Goal: Task Accomplishment & Management: Use online tool/utility

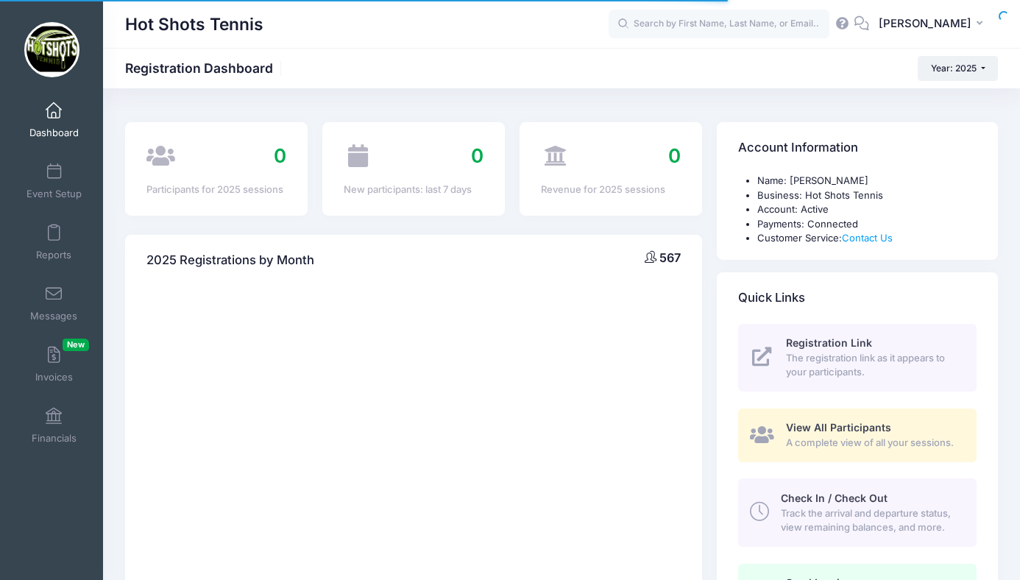
select select
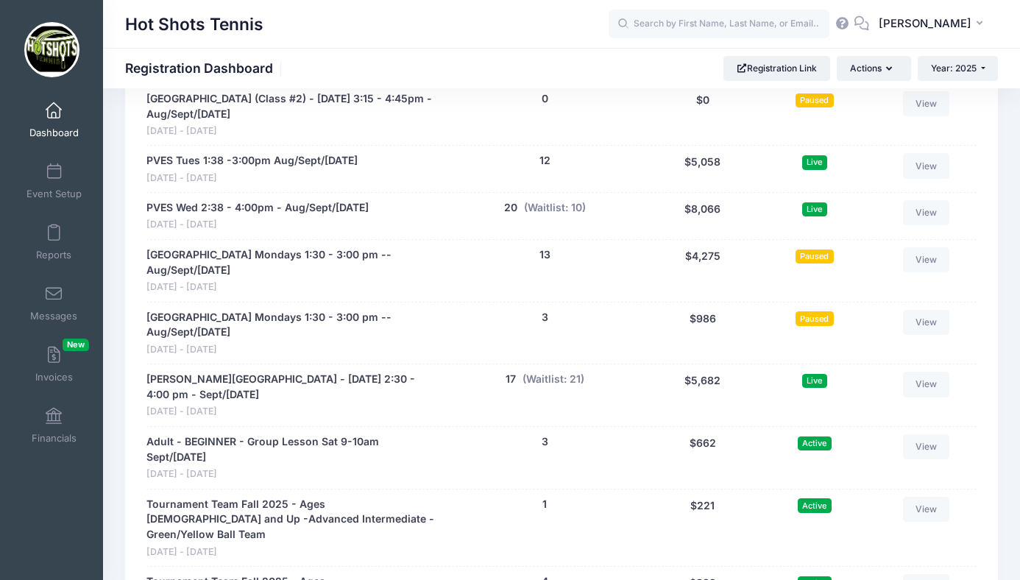
scroll to position [3148, 0]
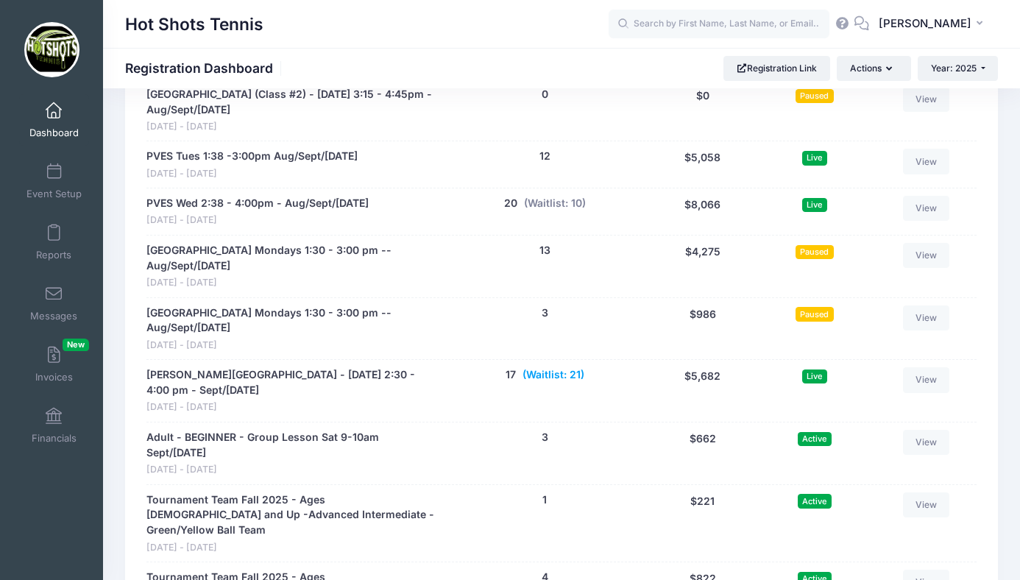
click at [541, 367] on button "(Waitlist: 21)" at bounding box center [554, 374] width 62 height 15
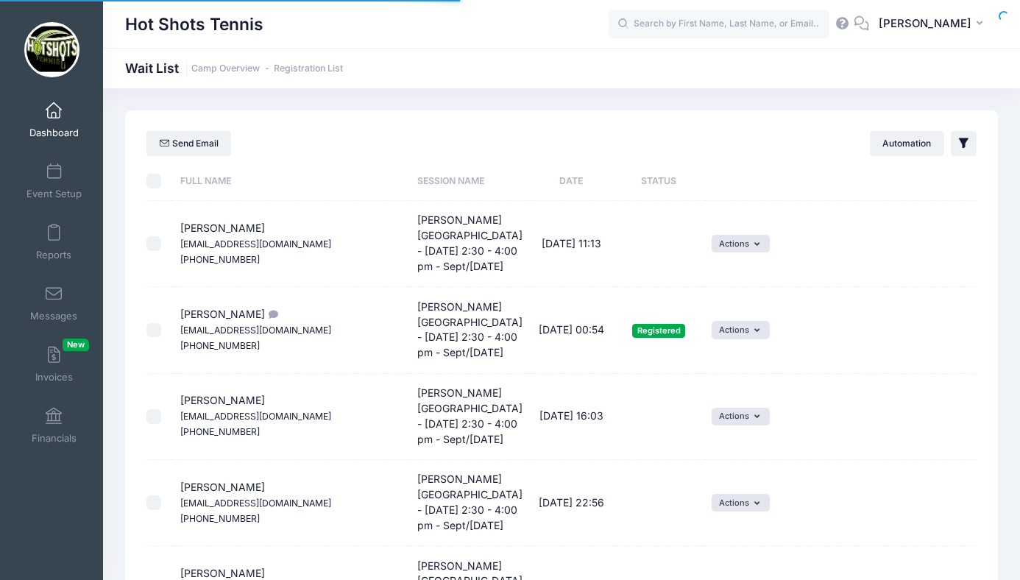
select select "50"
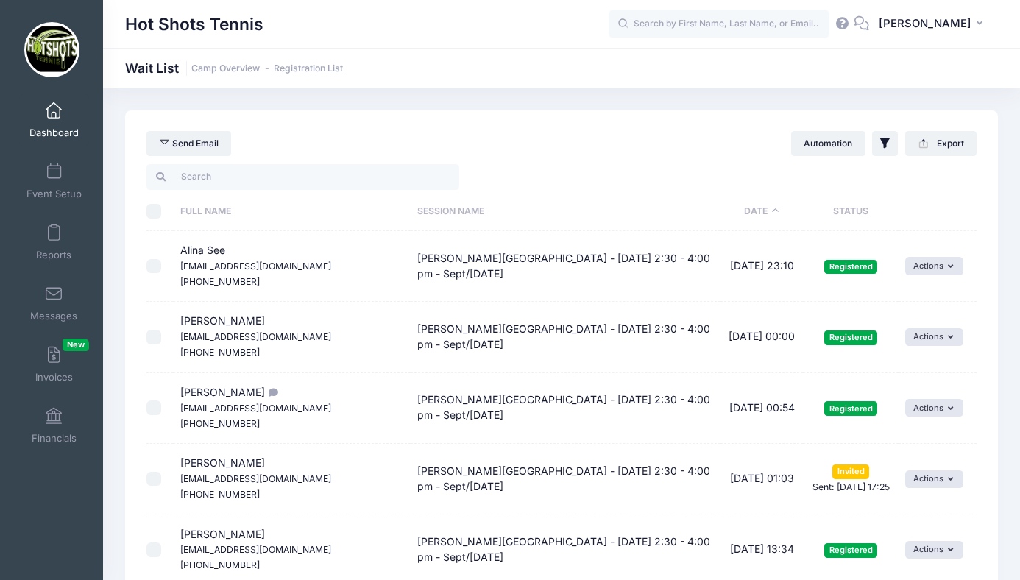
click at [747, 212] on th "Date" at bounding box center [762, 211] width 83 height 39
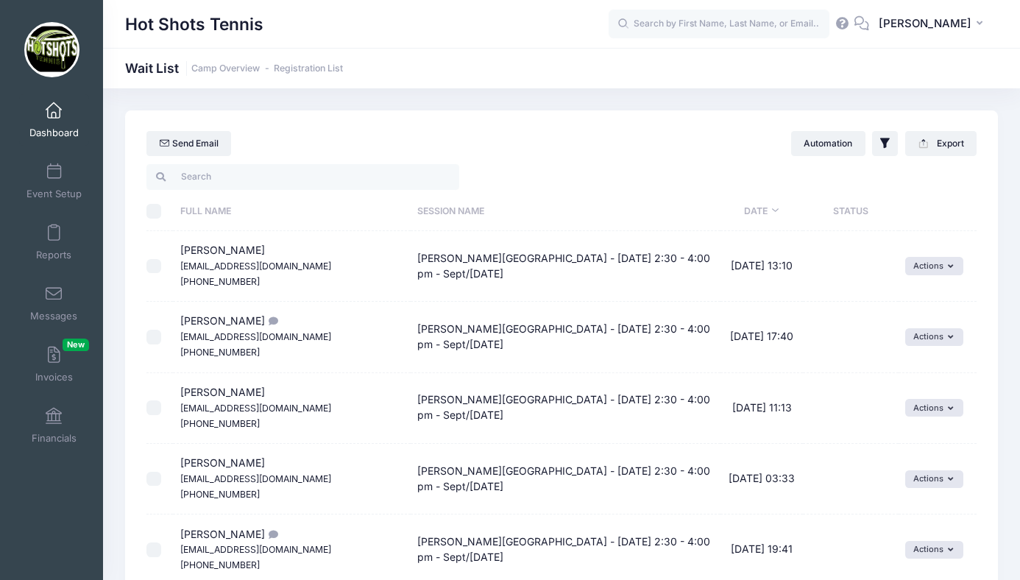
click at [747, 212] on th "Date" at bounding box center [762, 211] width 83 height 39
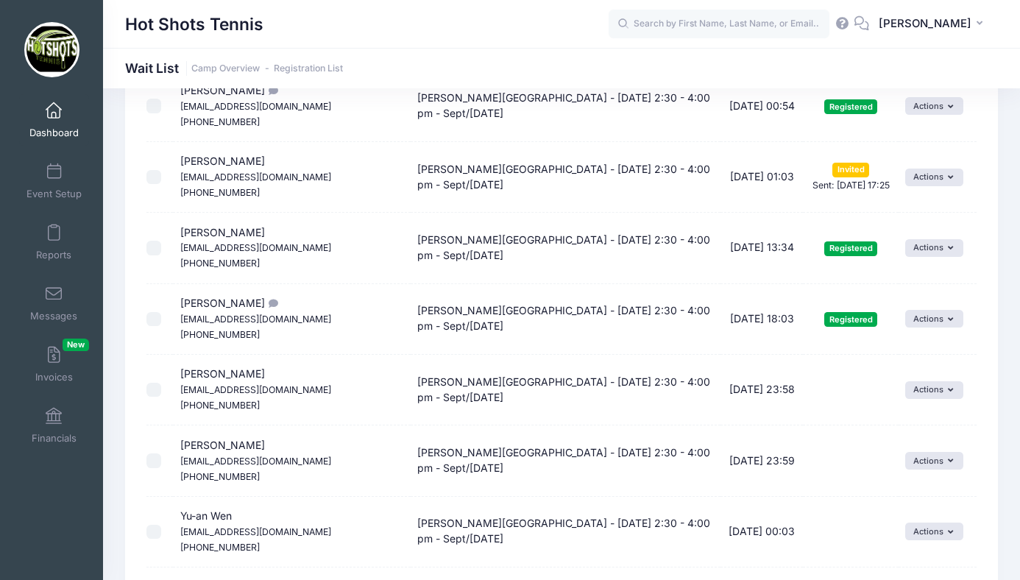
scroll to position [303, 0]
click at [917, 180] on button "Actions" at bounding box center [935, 177] width 58 height 18
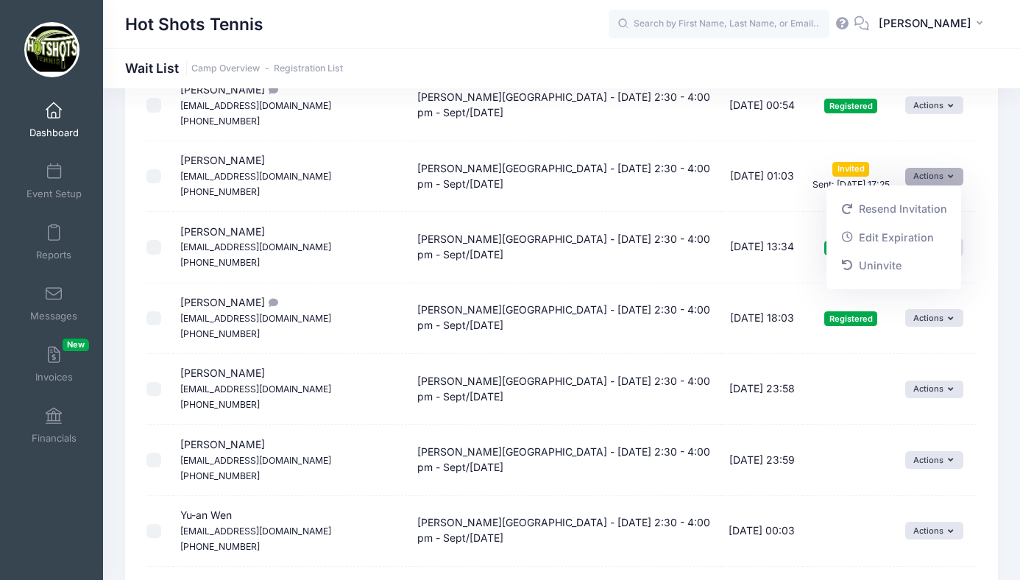
click at [917, 180] on button "Actions" at bounding box center [935, 177] width 58 height 18
click at [920, 180] on button "Actions" at bounding box center [935, 177] width 58 height 18
click at [872, 271] on link "Uninvite" at bounding box center [893, 266] width 121 height 28
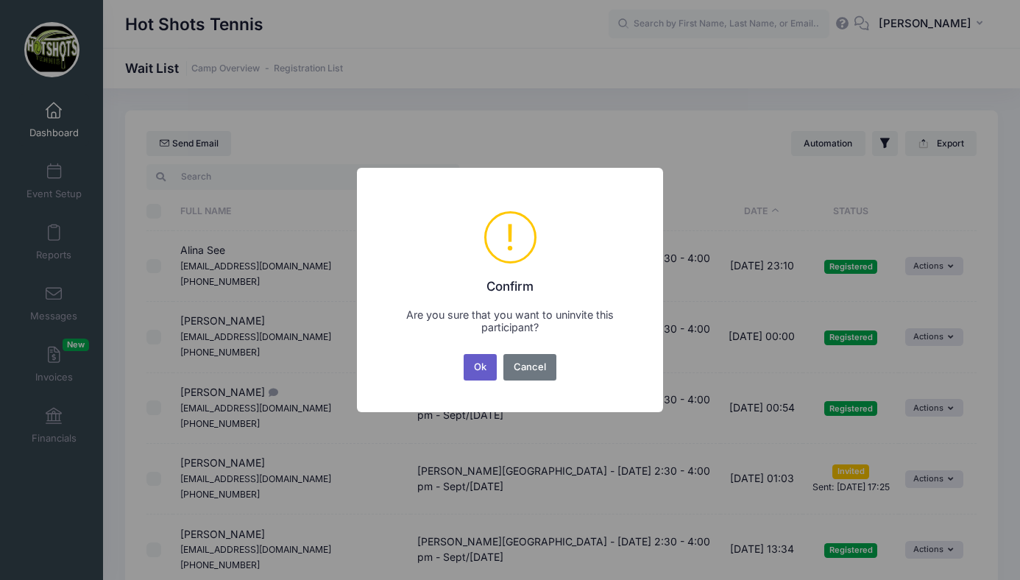
click at [482, 362] on button "Ok" at bounding box center [481, 367] width 34 height 27
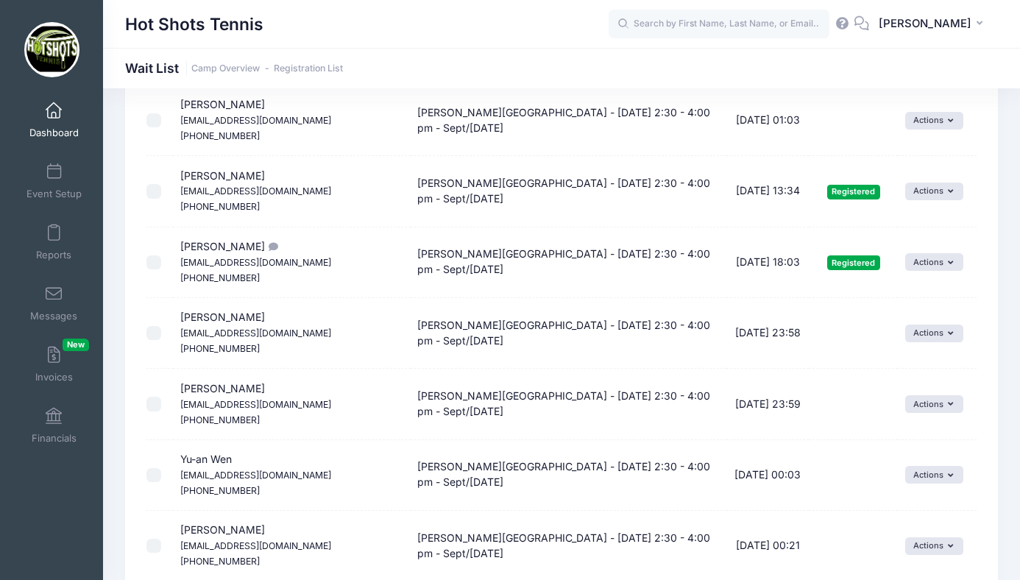
scroll to position [360, 0]
click at [921, 335] on button "Actions" at bounding box center [935, 332] width 58 height 18
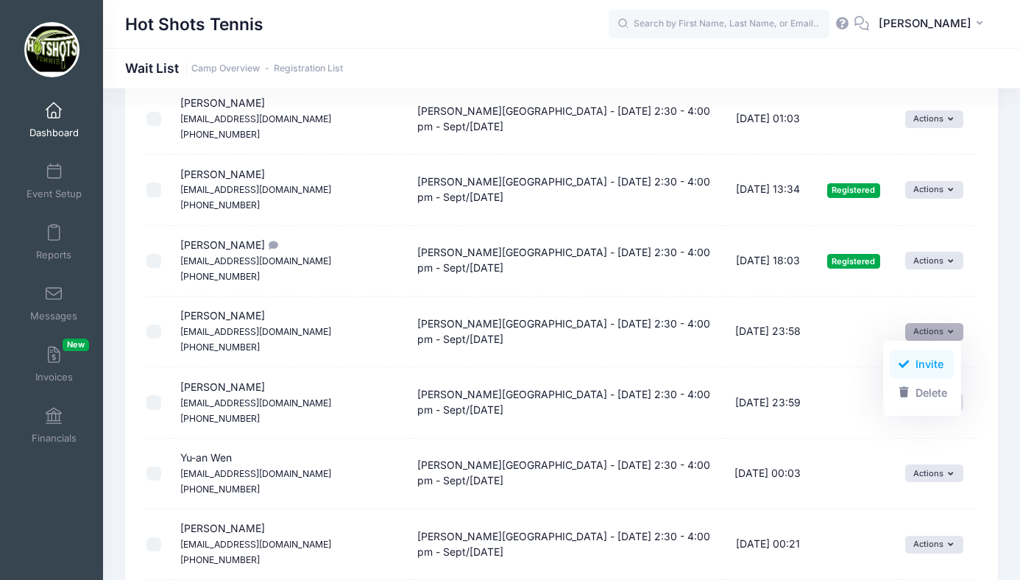
click at [920, 360] on link "Invite" at bounding box center [922, 364] width 64 height 28
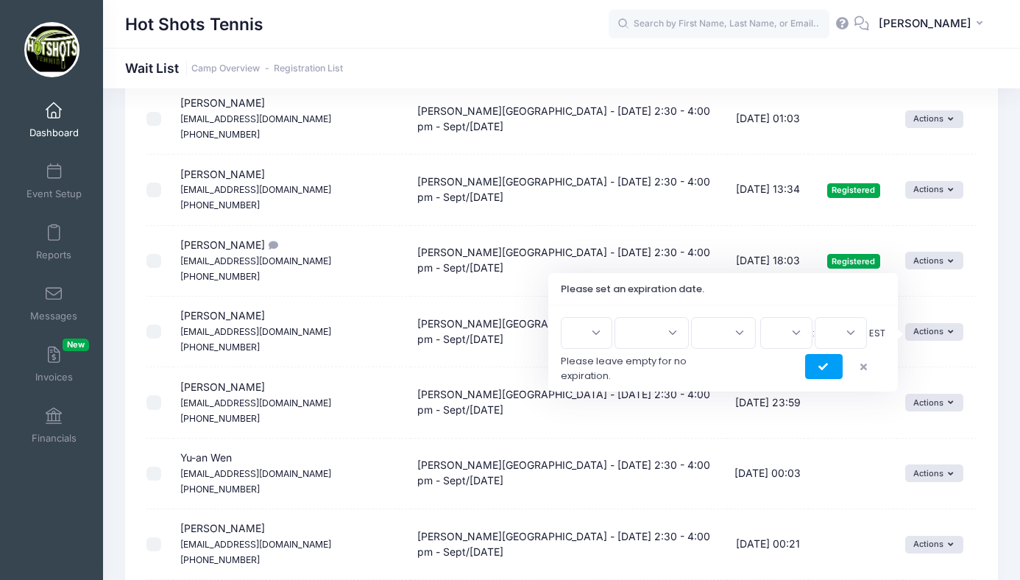
scroll to position [328, 0]
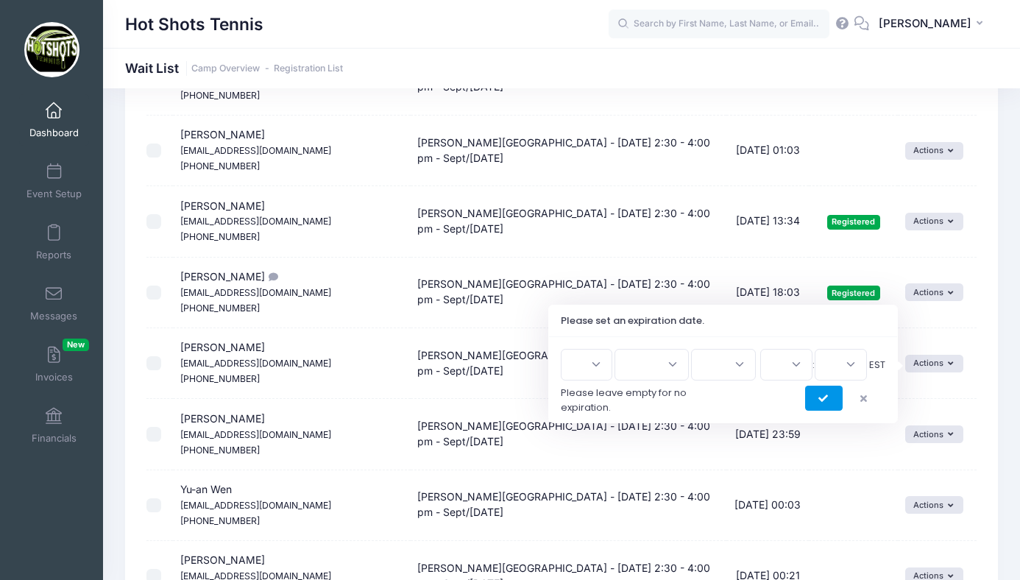
click at [825, 399] on icon "submit" at bounding box center [825, 399] width 12 height 0
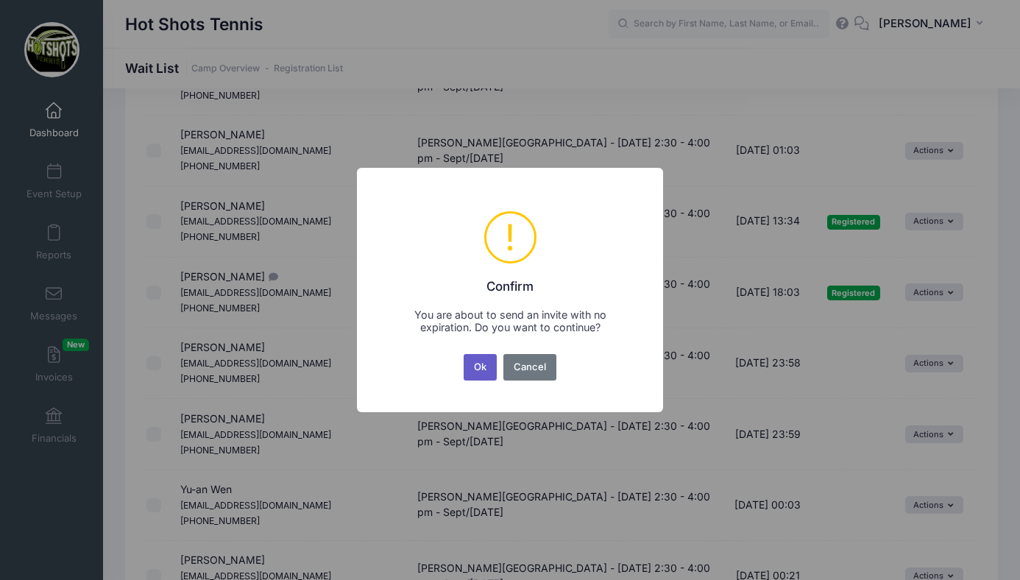
click at [478, 369] on button "Ok" at bounding box center [481, 367] width 34 height 27
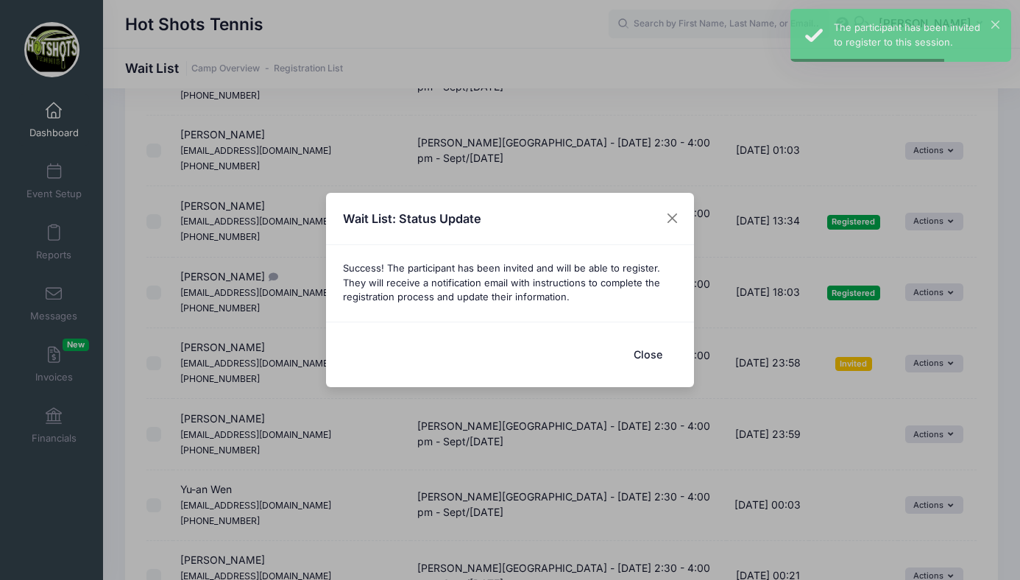
click at [643, 353] on button "Close" at bounding box center [647, 355] width 59 height 32
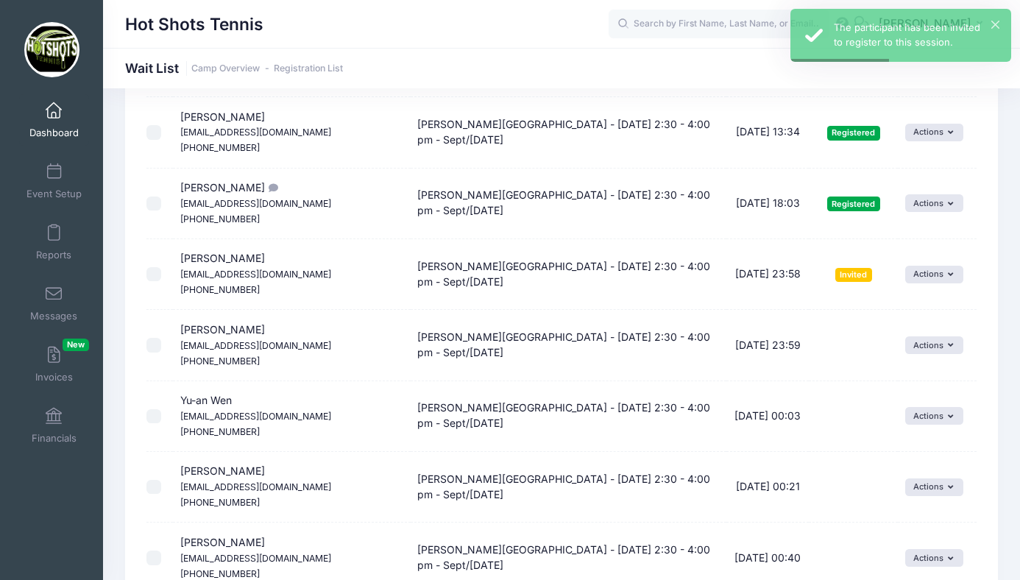
scroll to position [431, 0]
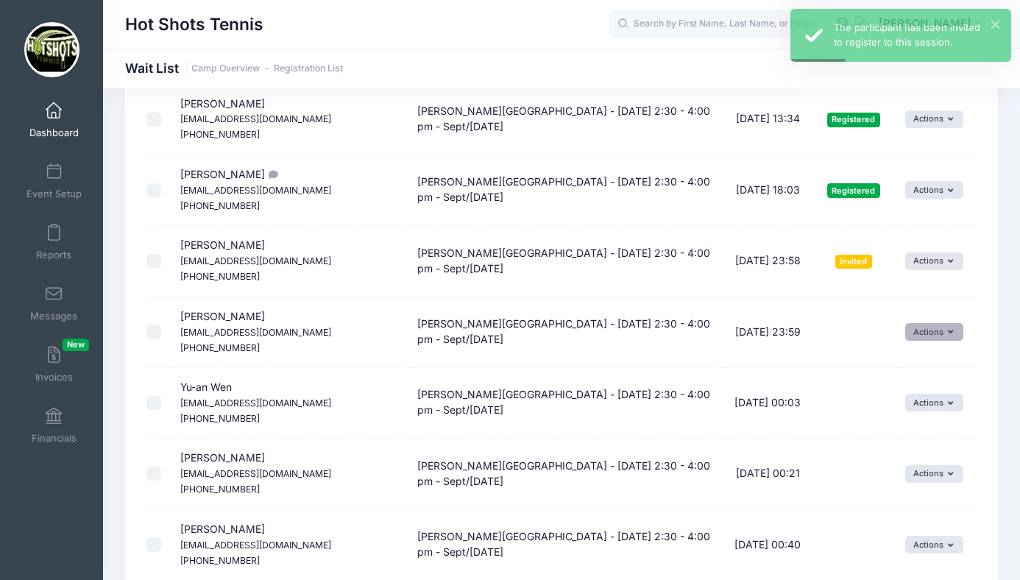
click at [921, 324] on button "Actions" at bounding box center [935, 332] width 58 height 18
click at [917, 359] on link "Invite" at bounding box center [922, 364] width 64 height 28
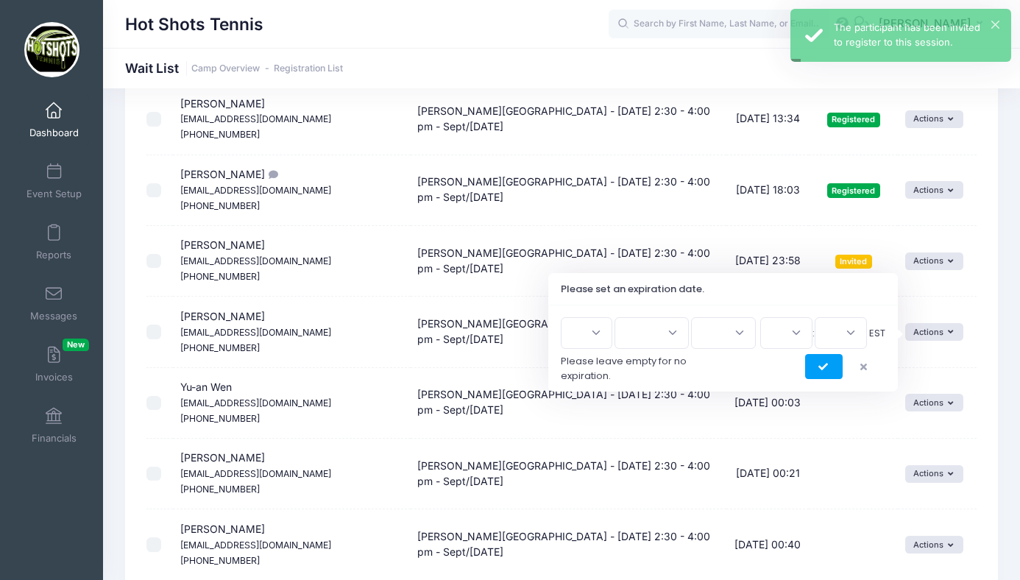
scroll to position [399, 0]
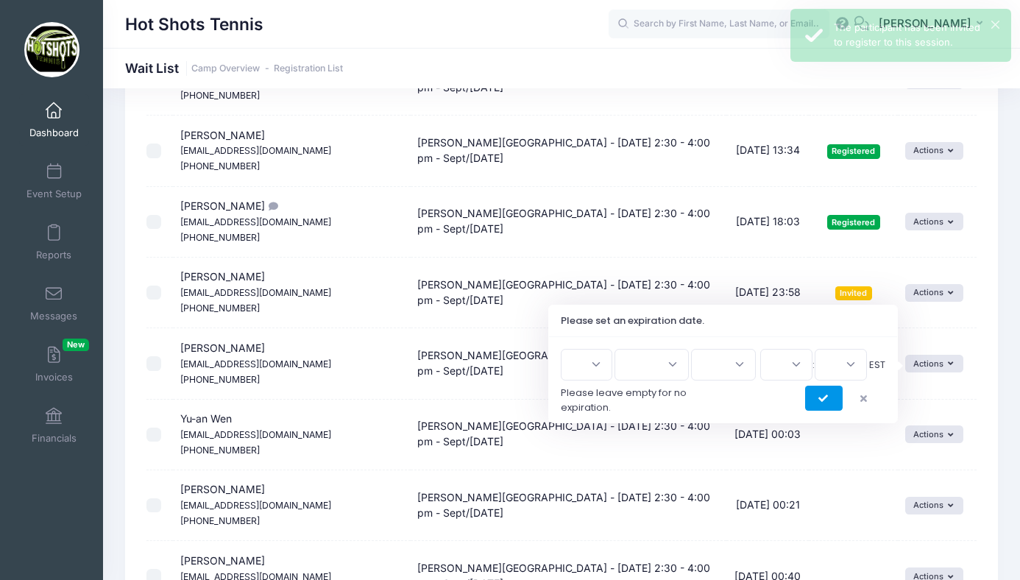
click at [827, 399] on icon "submit" at bounding box center [825, 399] width 12 height 0
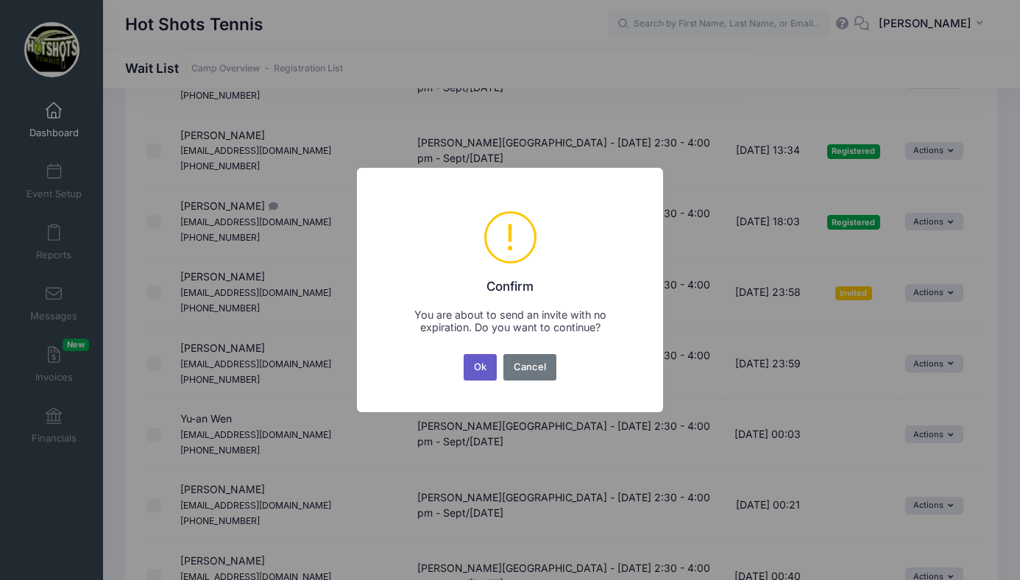
click at [479, 367] on button "Ok" at bounding box center [481, 367] width 34 height 27
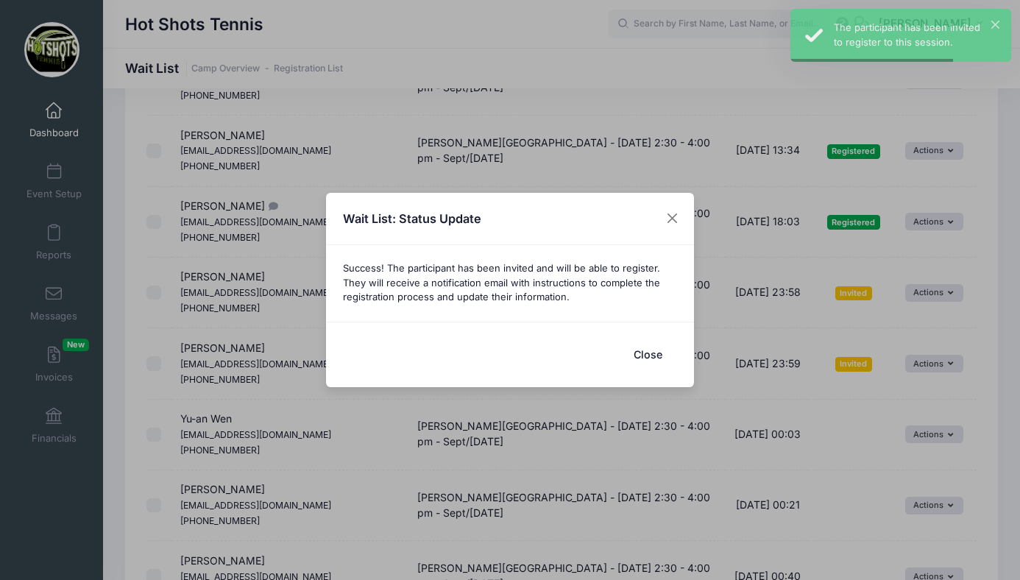
click at [647, 353] on button "Close" at bounding box center [647, 355] width 59 height 32
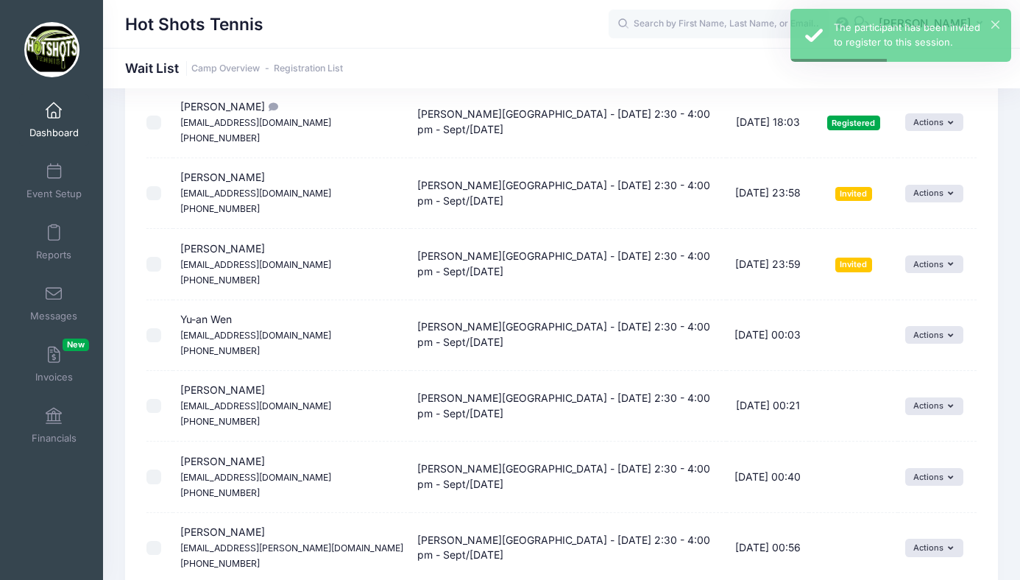
scroll to position [502, 0]
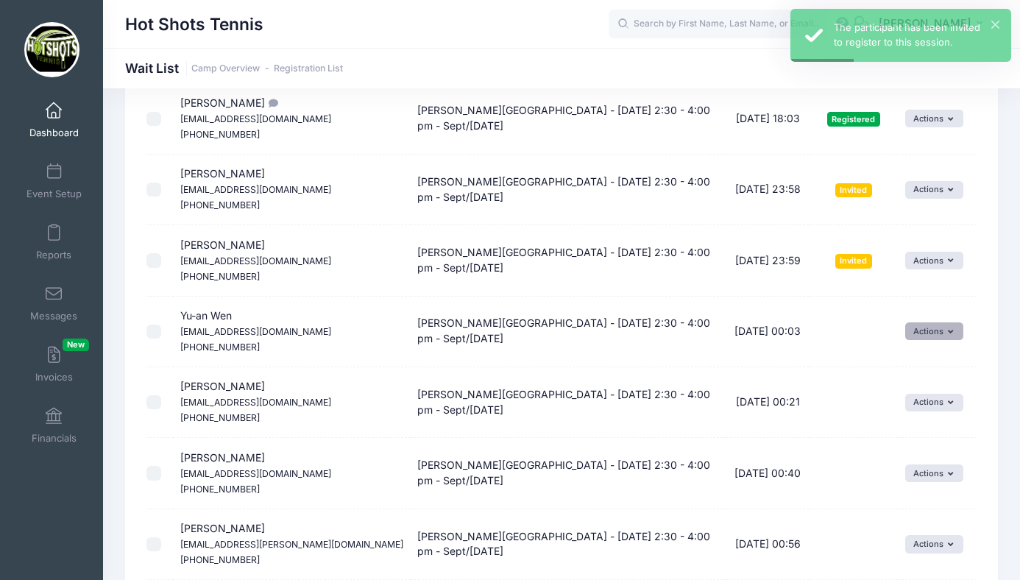
click at [920, 326] on button "Actions" at bounding box center [935, 331] width 58 height 18
click at [915, 361] on link "Invite" at bounding box center [922, 364] width 64 height 28
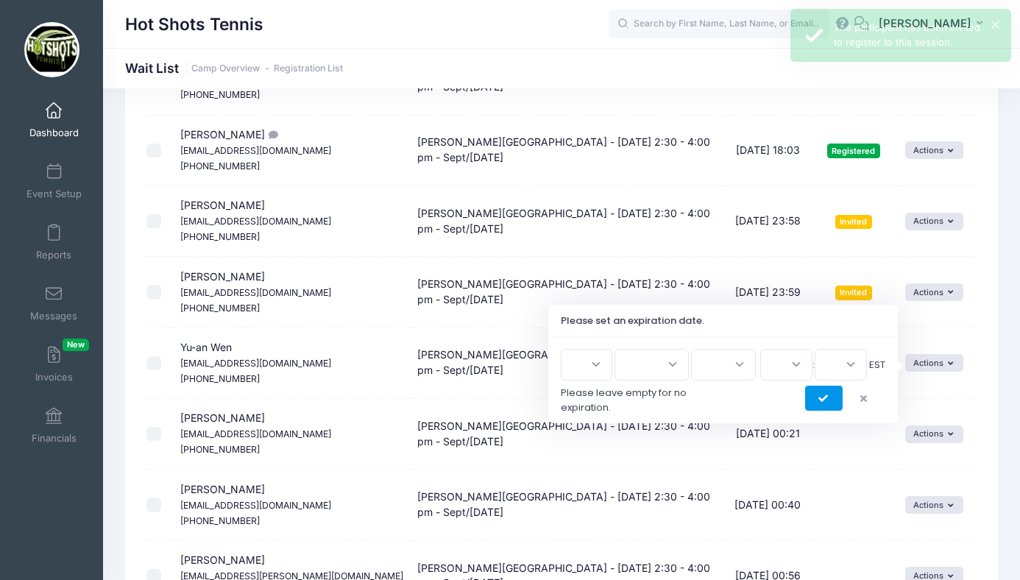
click at [821, 399] on icon "submit" at bounding box center [825, 399] width 12 height 0
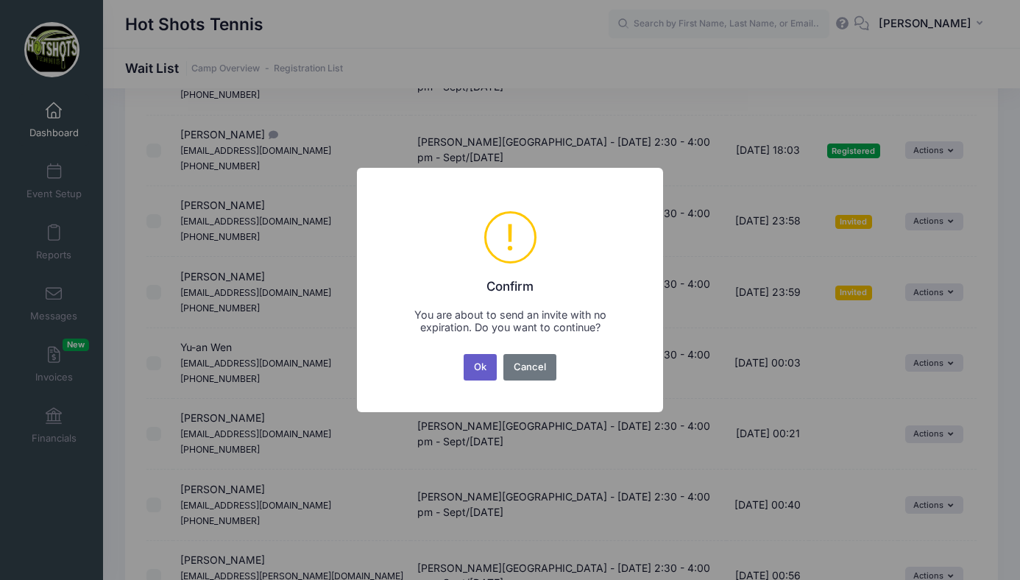
click at [479, 364] on button "Ok" at bounding box center [481, 367] width 34 height 27
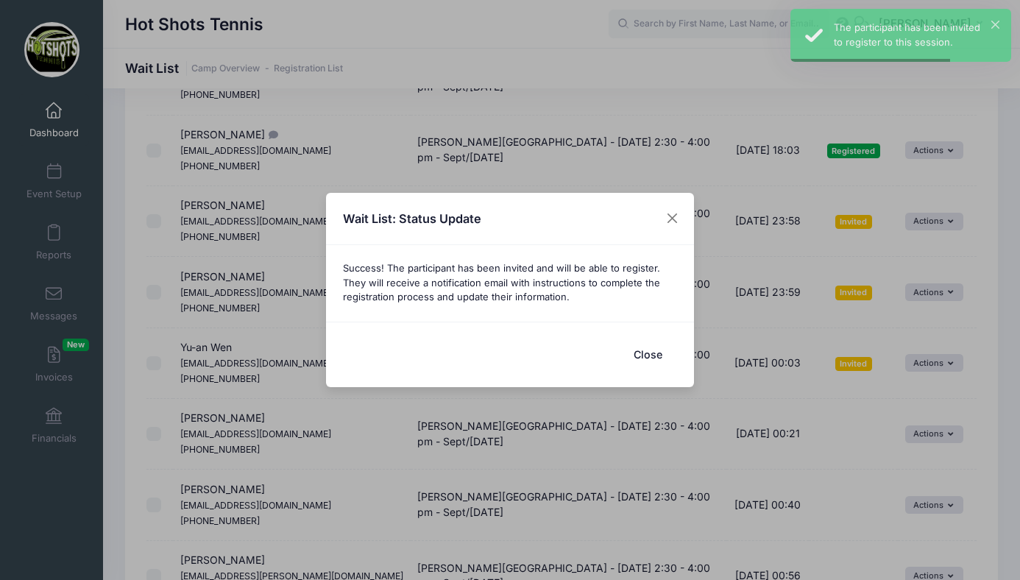
click at [650, 353] on button "Close" at bounding box center [647, 355] width 59 height 32
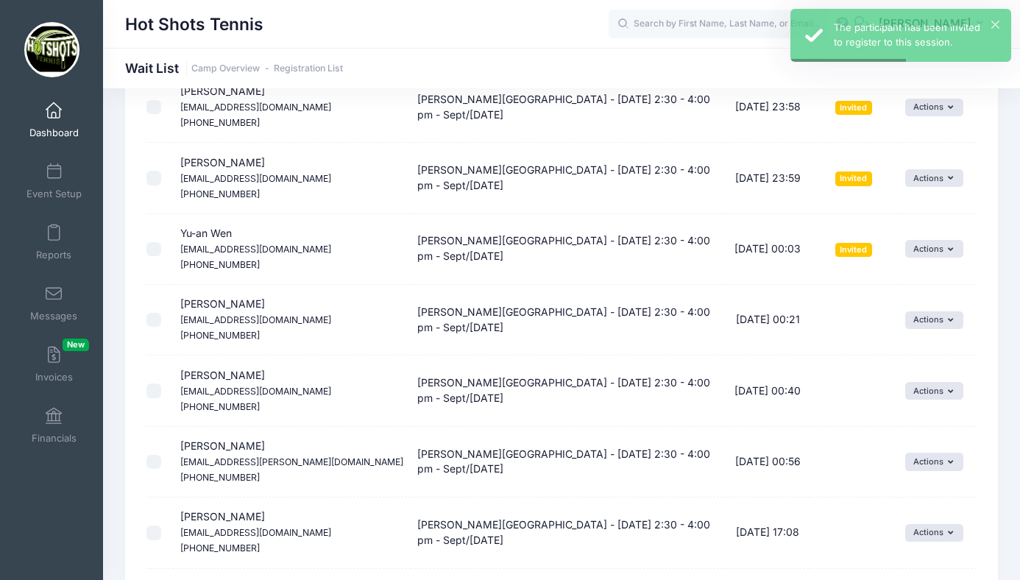
scroll to position [585, 0]
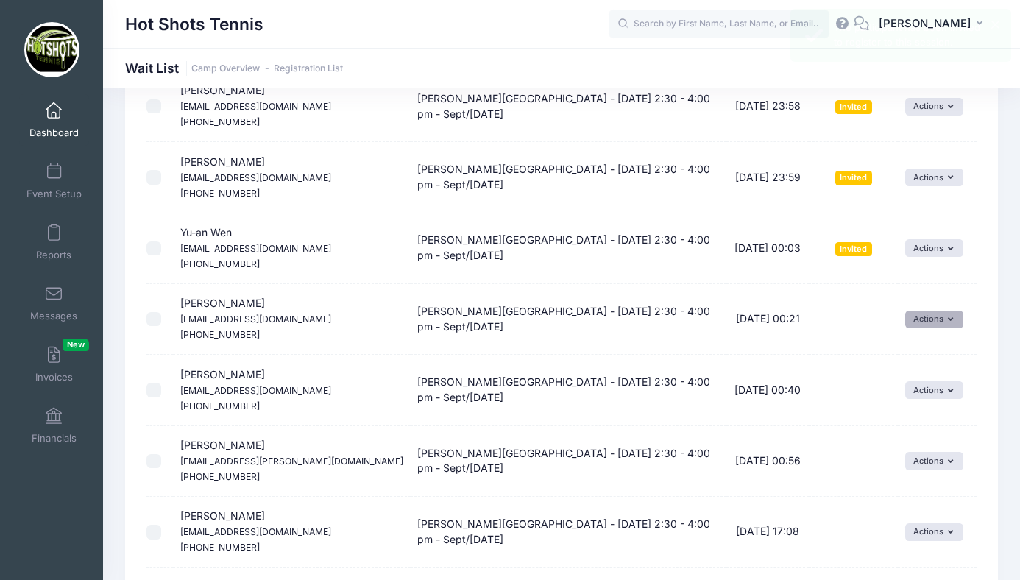
click at [925, 319] on button "Actions" at bounding box center [935, 320] width 58 height 18
click at [920, 353] on link "Invite" at bounding box center [922, 352] width 64 height 28
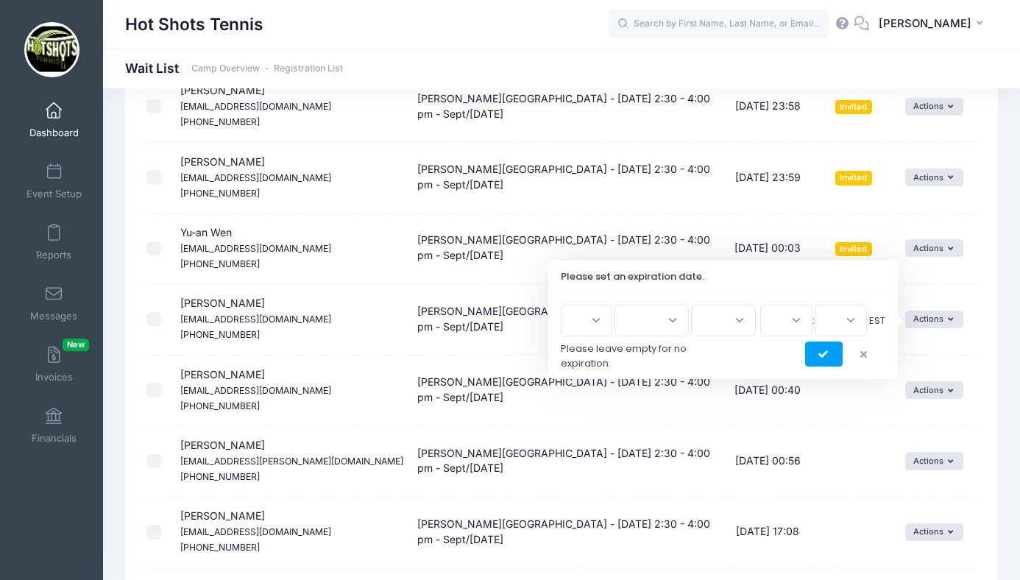
scroll to position [541, 0]
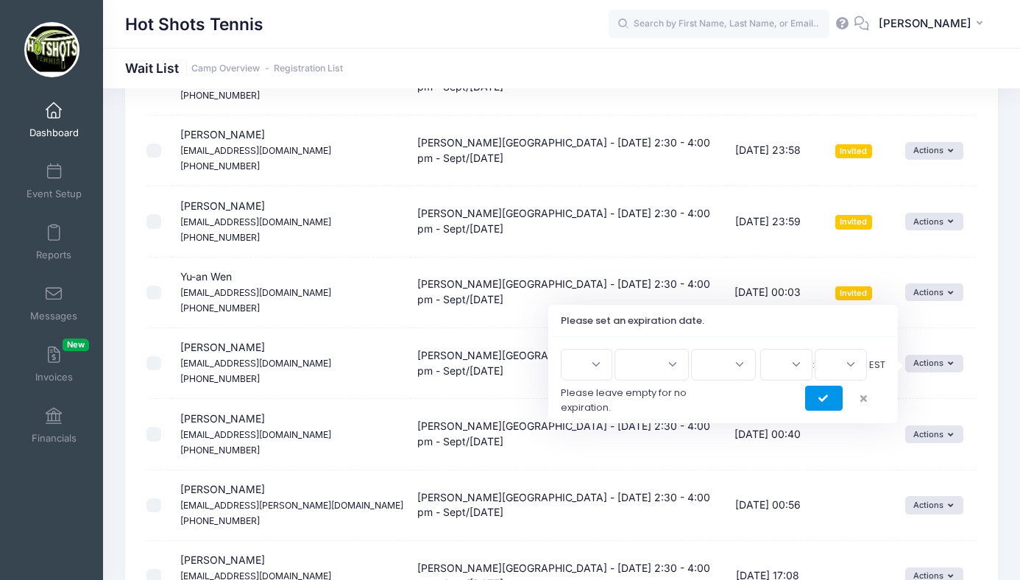
click at [826, 392] on button "submit" at bounding box center [824, 398] width 38 height 25
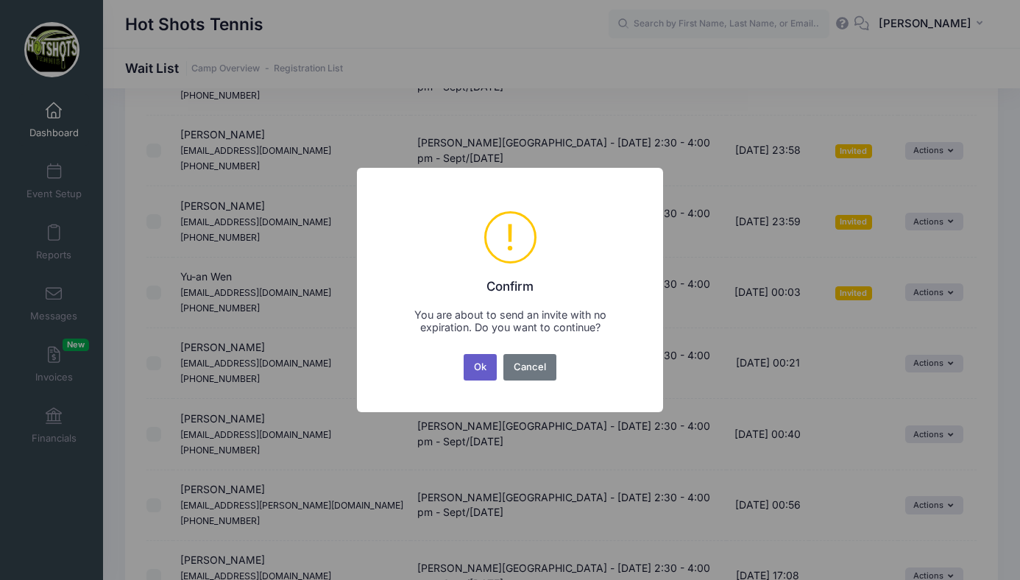
click at [476, 367] on button "Ok" at bounding box center [481, 367] width 34 height 27
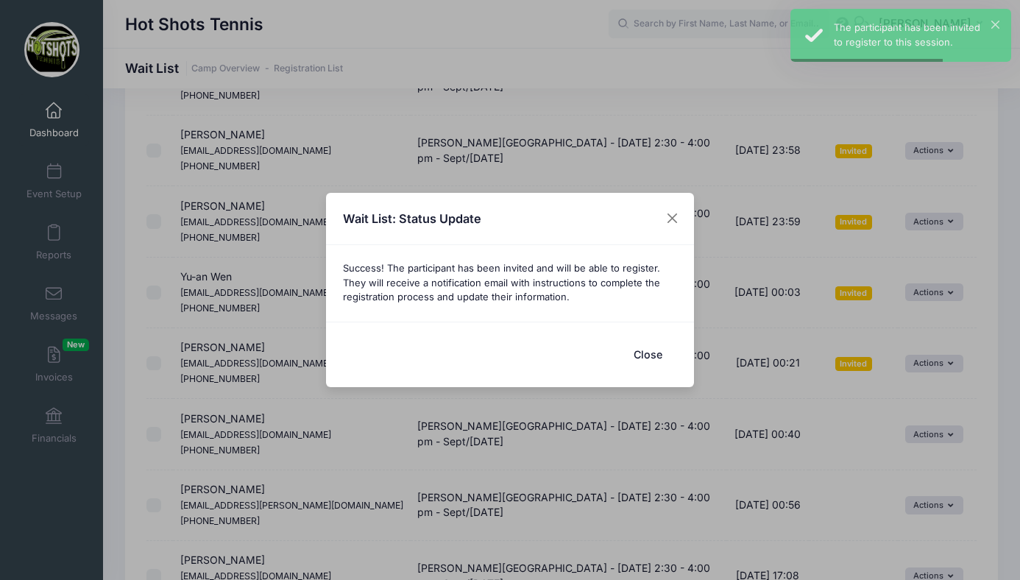
click at [653, 351] on button "Close" at bounding box center [647, 355] width 59 height 32
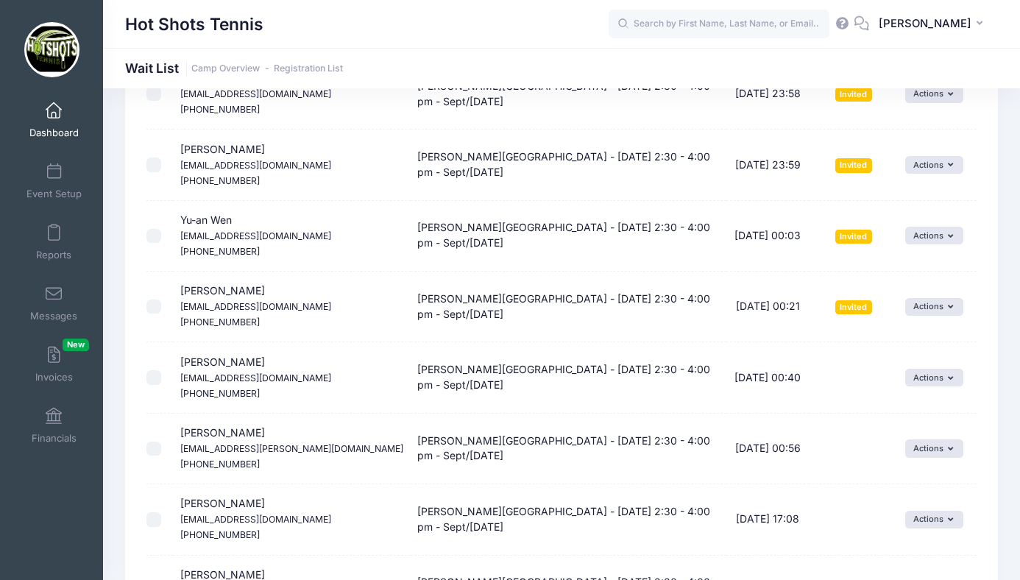
scroll to position [604, 0]
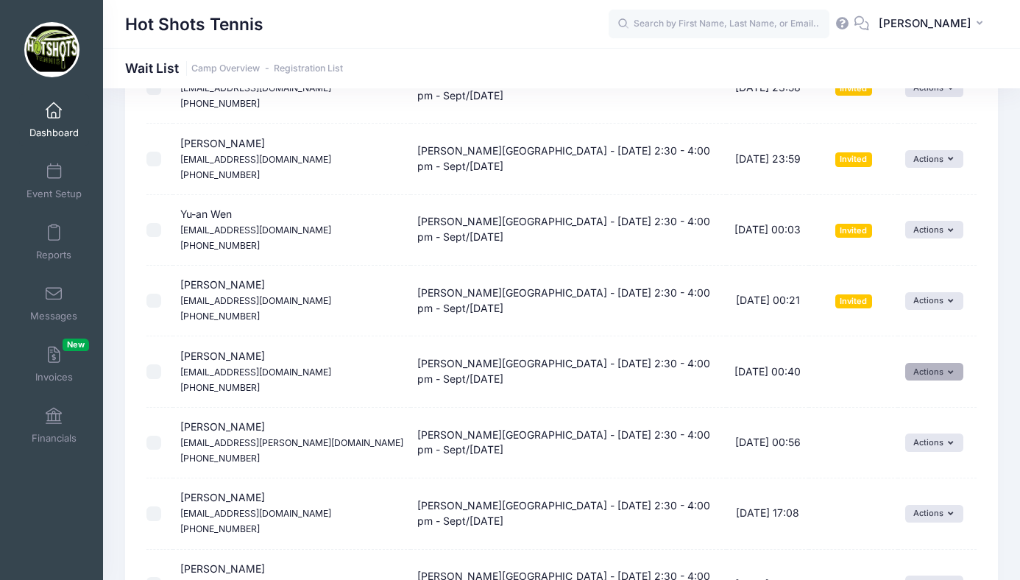
click at [920, 370] on button "Actions" at bounding box center [935, 372] width 58 height 18
click at [921, 404] on link "Invite" at bounding box center [922, 404] width 64 height 28
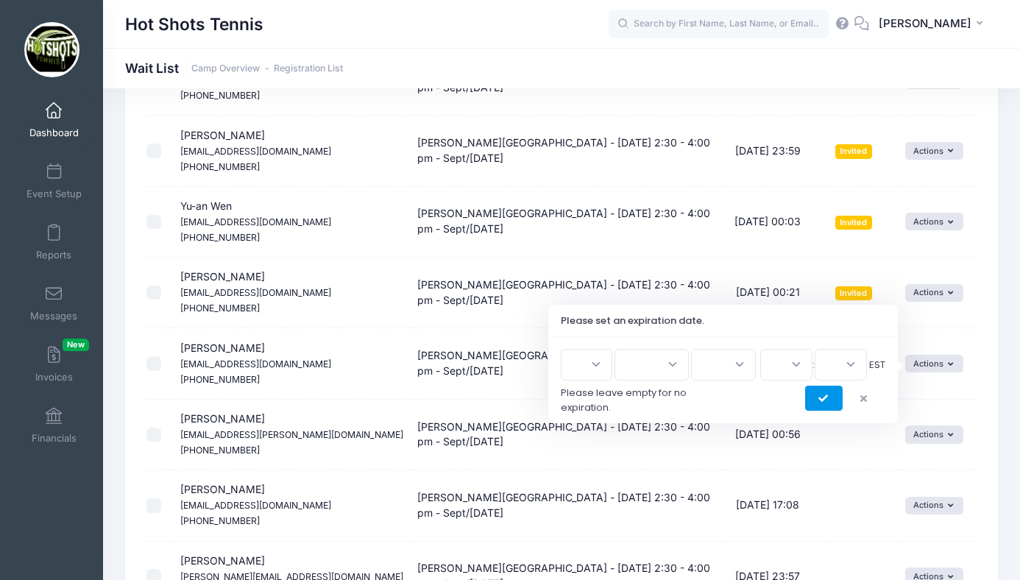
click at [819, 399] on icon "submit" at bounding box center [825, 399] width 12 height 0
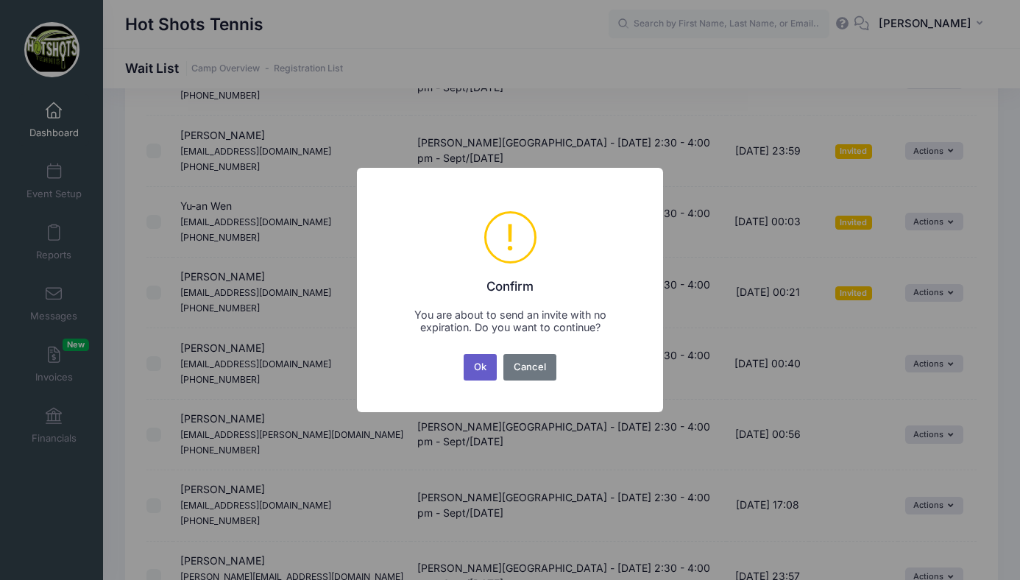
click at [490, 364] on button "Ok" at bounding box center [481, 367] width 34 height 27
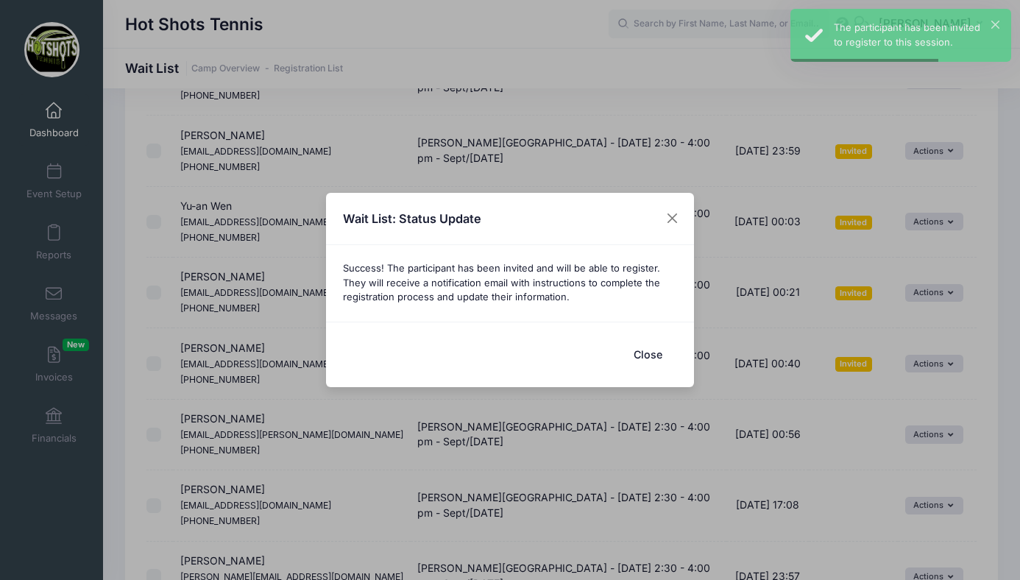
click at [646, 350] on button "Close" at bounding box center [647, 355] width 59 height 32
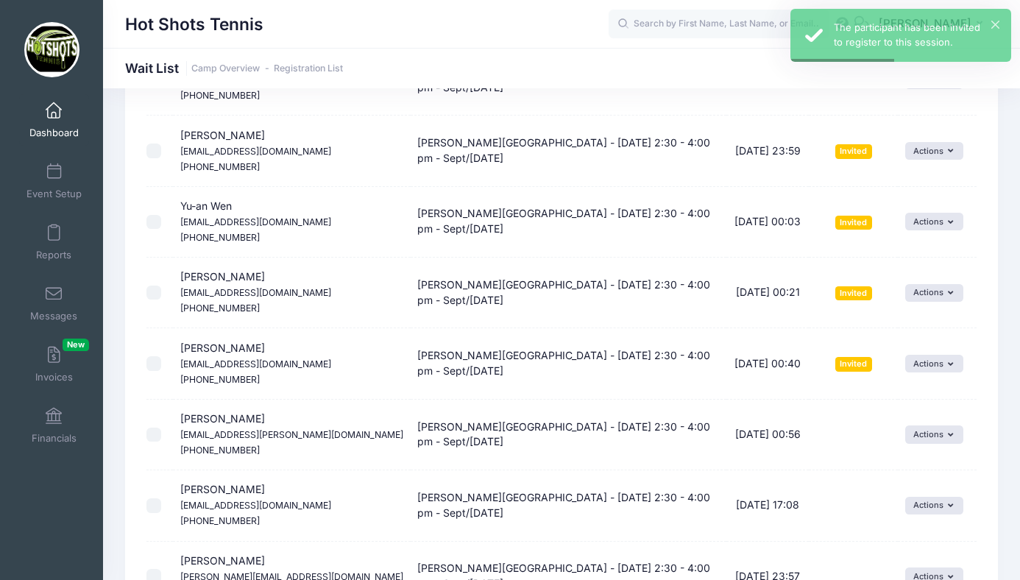
click at [54, 114] on span at bounding box center [54, 111] width 0 height 16
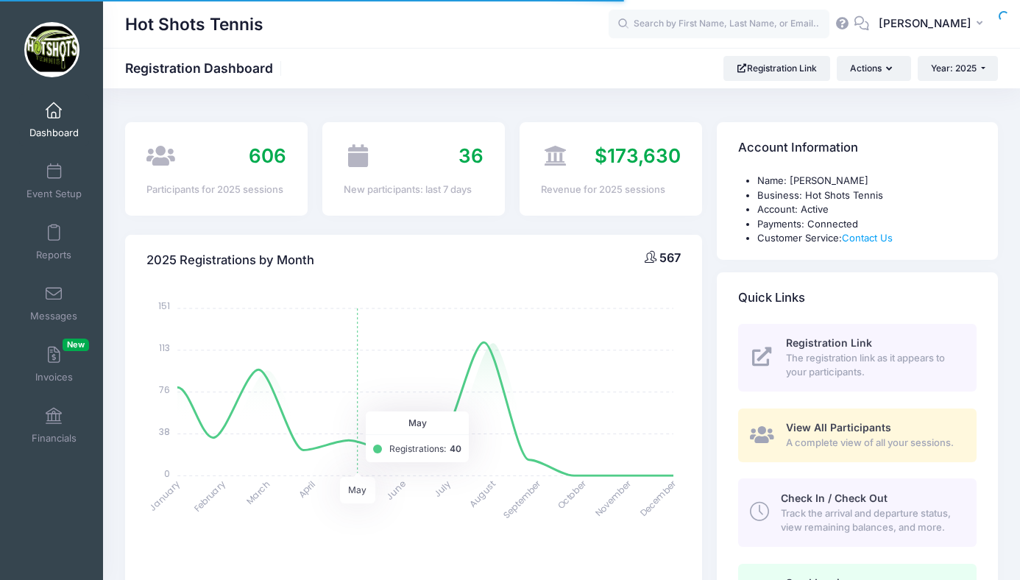
select select
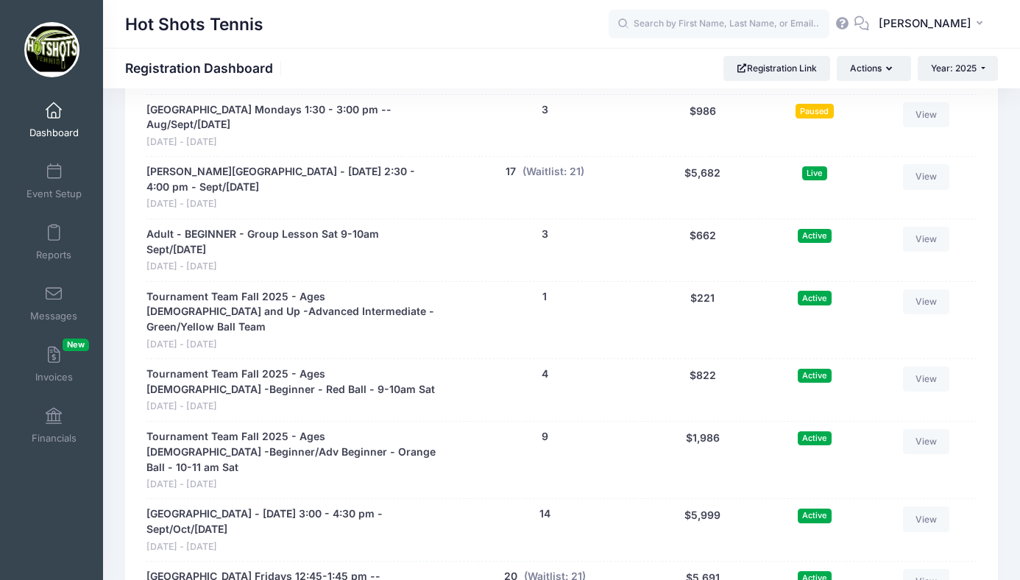
scroll to position [3333, 0]
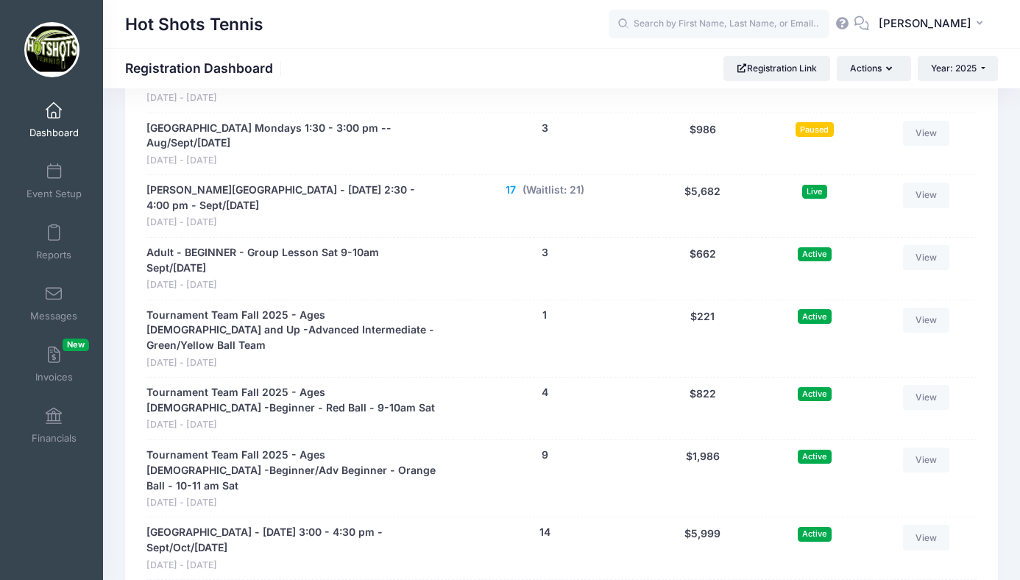
click at [509, 183] on button "17" at bounding box center [511, 190] width 10 height 15
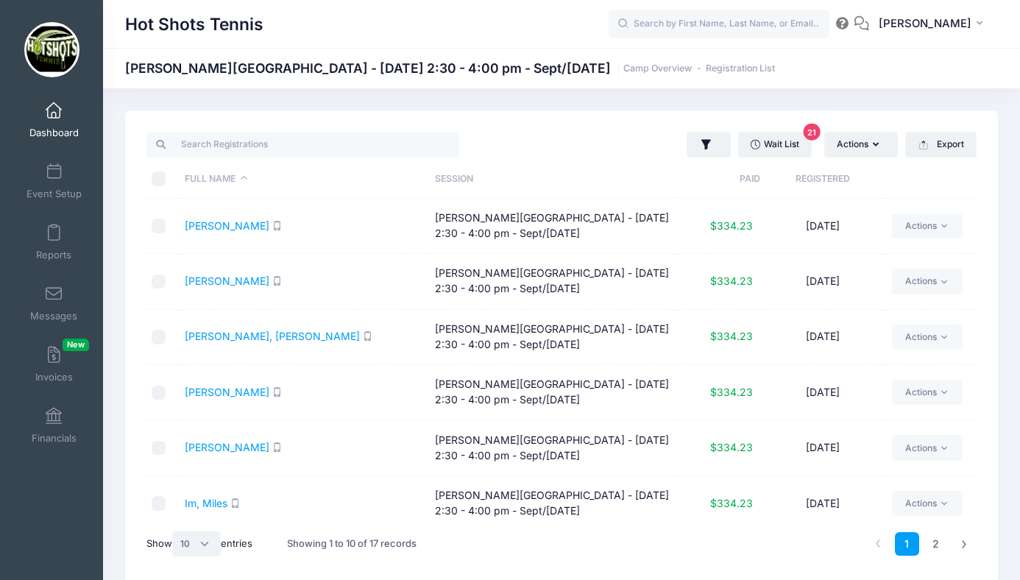
click at [209, 541] on select "All 10 25 50" at bounding box center [196, 544] width 49 height 25
select select "25"
click at [174, 532] on select "All 10 25 50" at bounding box center [196, 544] width 49 height 25
click at [161, 183] on input "\a \a \a \a" at bounding box center [159, 179] width 15 height 15
checkbox input "true"
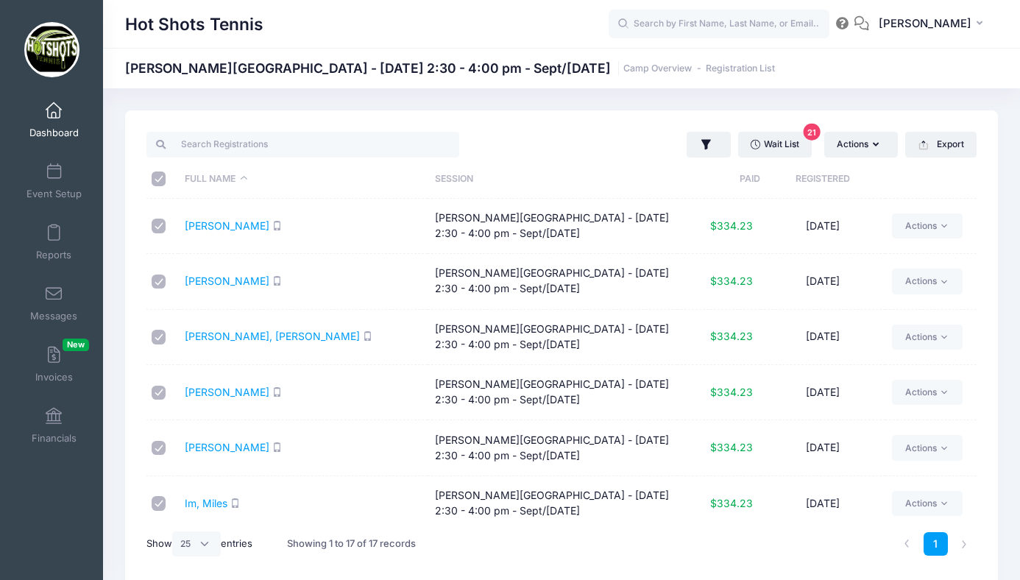
checkbox input "true"
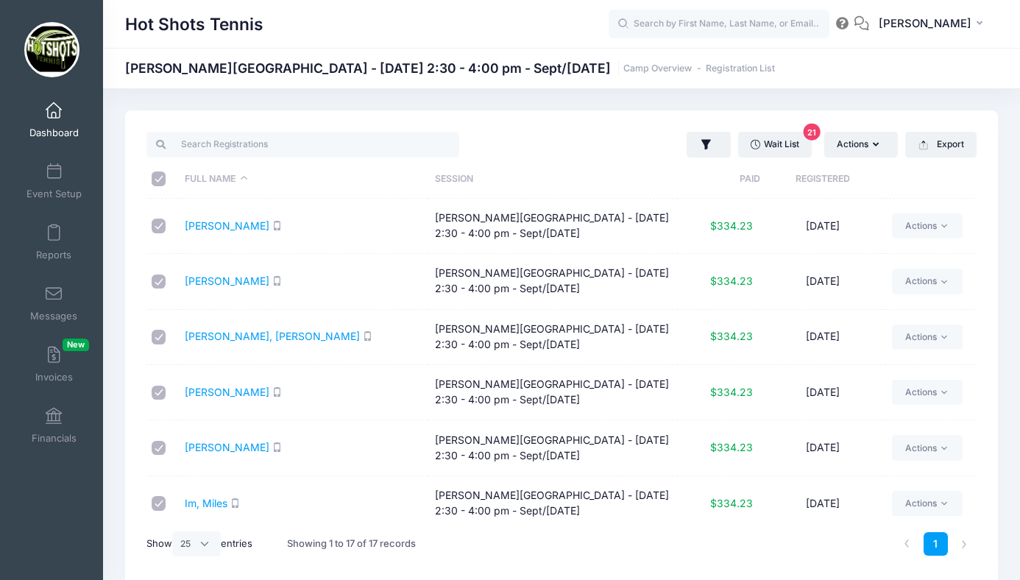
checkbox input "true"
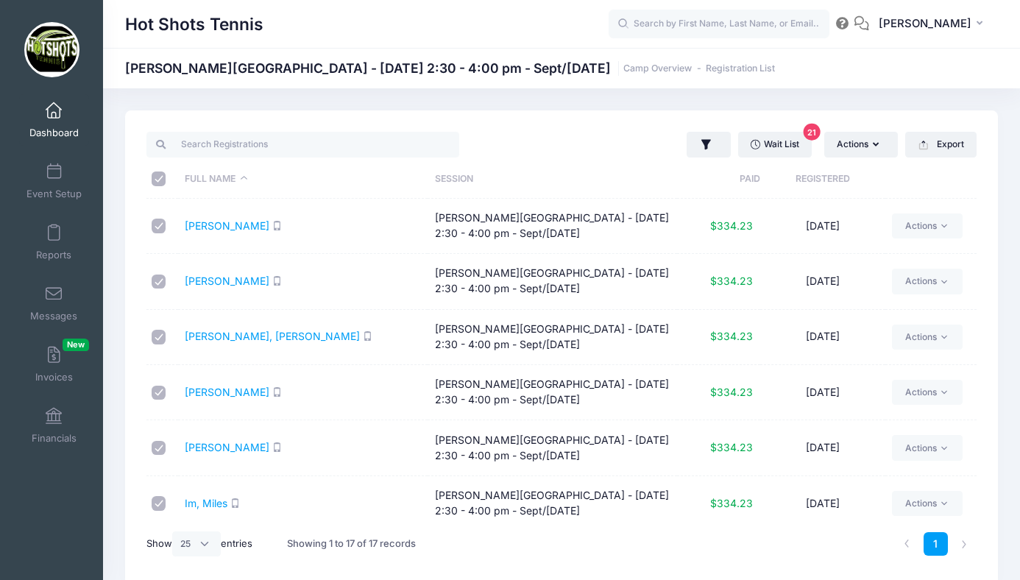
checkbox input "true"
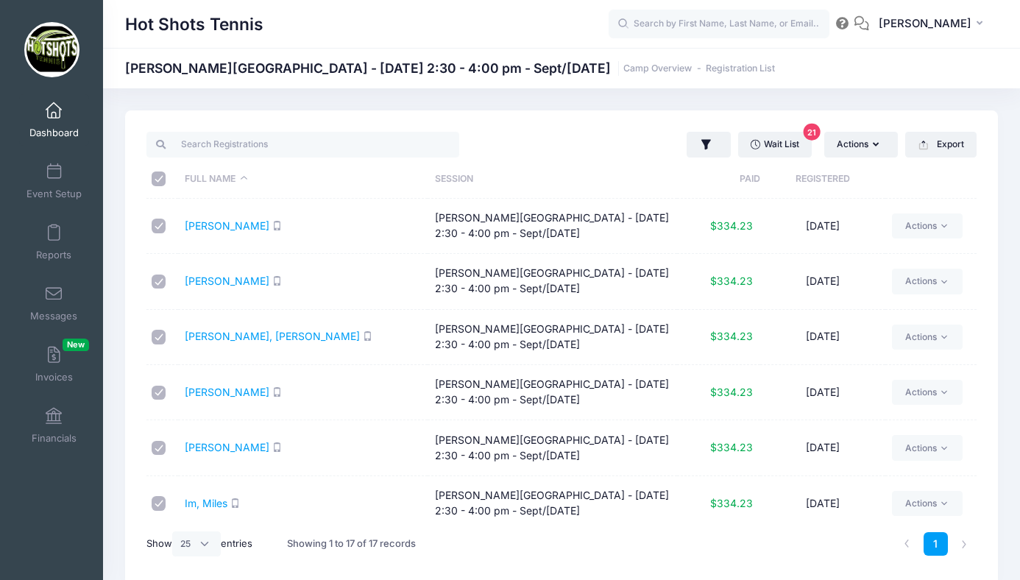
checkbox input "true"
click at [863, 145] on button "Actions" at bounding box center [862, 144] width 74 height 25
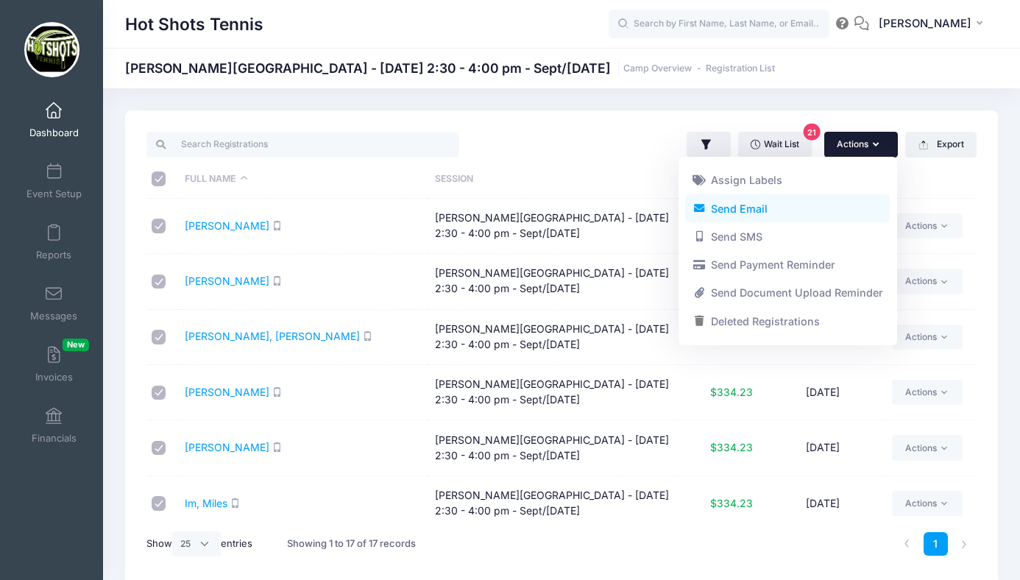
click at [775, 212] on link "Send Email" at bounding box center [787, 208] width 205 height 28
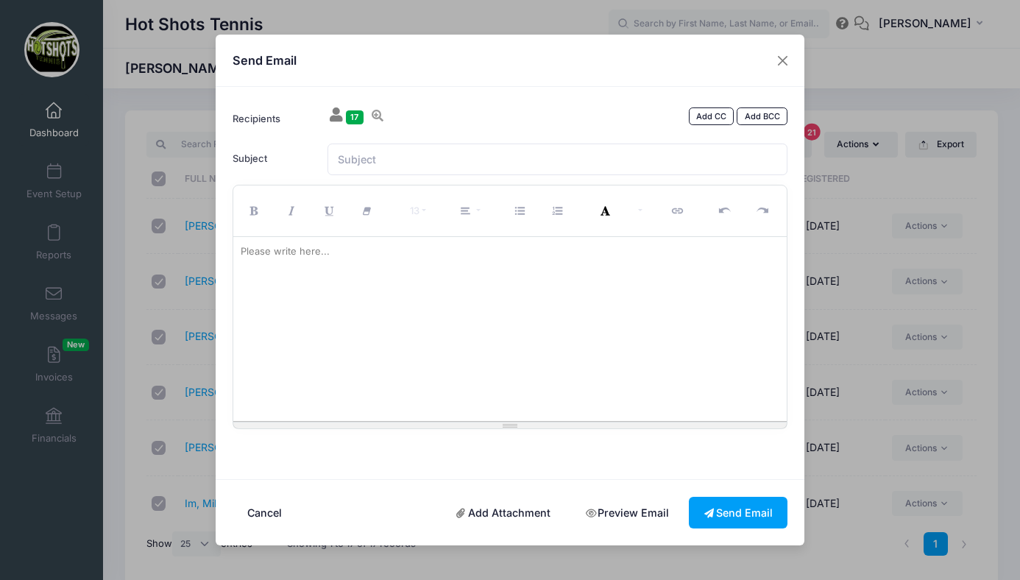
click at [452, 272] on div at bounding box center [510, 329] width 554 height 184
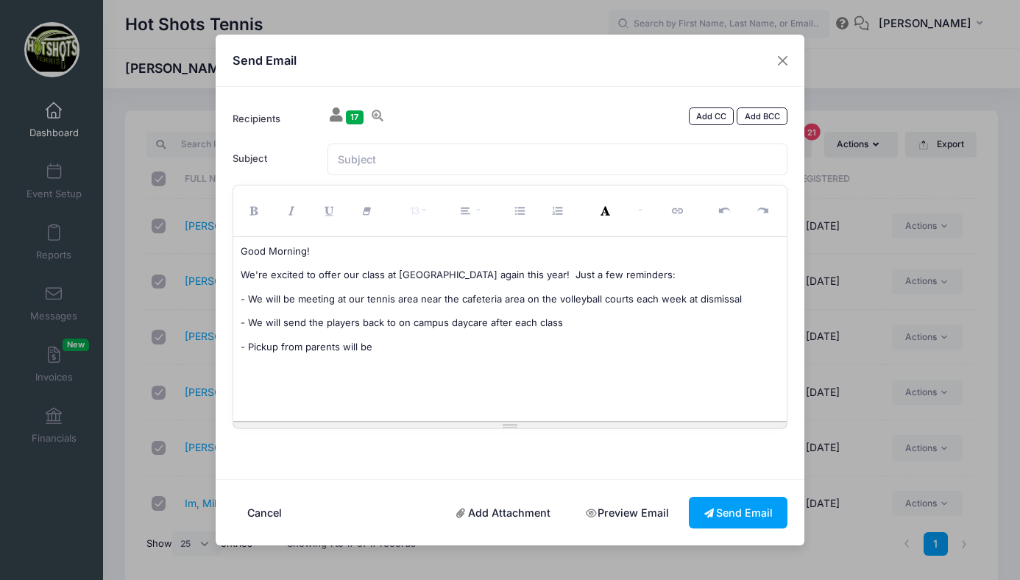
click at [249, 346] on p "- Pickup from parents will be" at bounding box center [511, 347] width 540 height 15
click at [285, 347] on p "- Parent Pickup from parents will be" at bounding box center [511, 347] width 540 height 15
click at [370, 351] on p "- Parent pickup from parents will be" at bounding box center [511, 347] width 540 height 15
click at [364, 349] on p "- Parent pickup will be" at bounding box center [511, 347] width 540 height 15
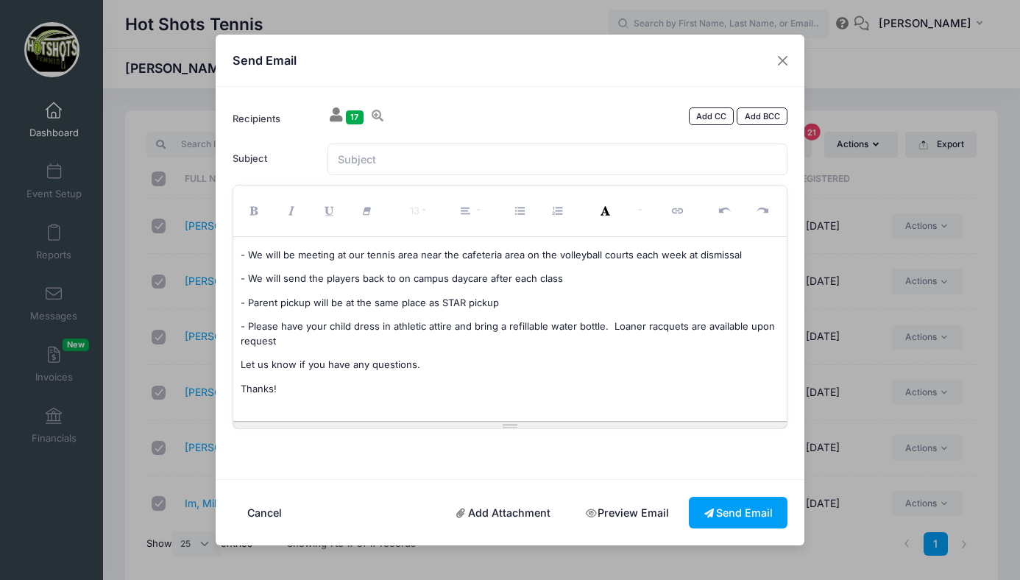
scroll to position [46, 0]
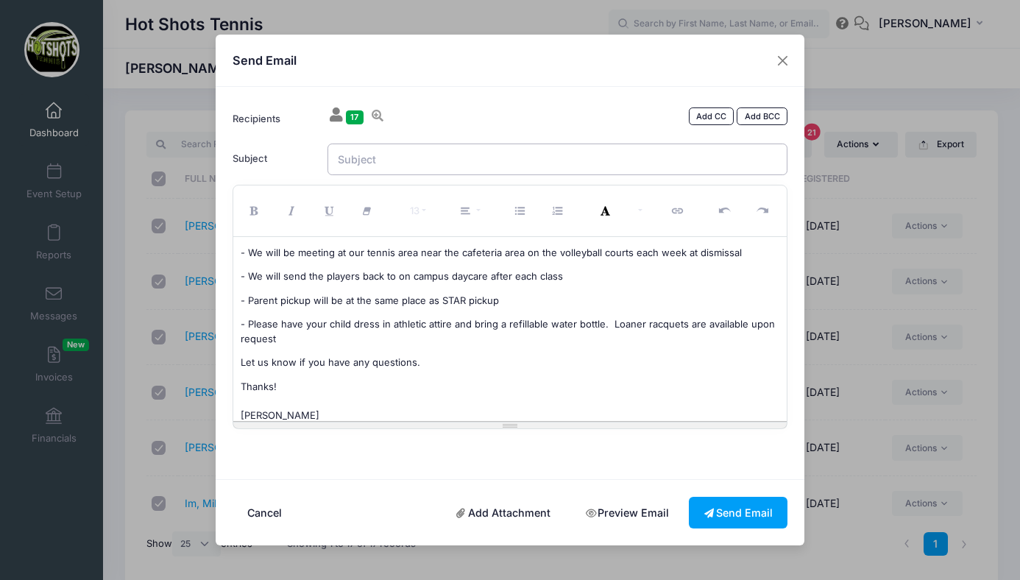
click at [417, 163] on input "Subject" at bounding box center [558, 160] width 461 height 32
type input "[PERSON_NAME] Tennis Reminders"
click at [741, 516] on button "Send Email" at bounding box center [738, 513] width 99 height 32
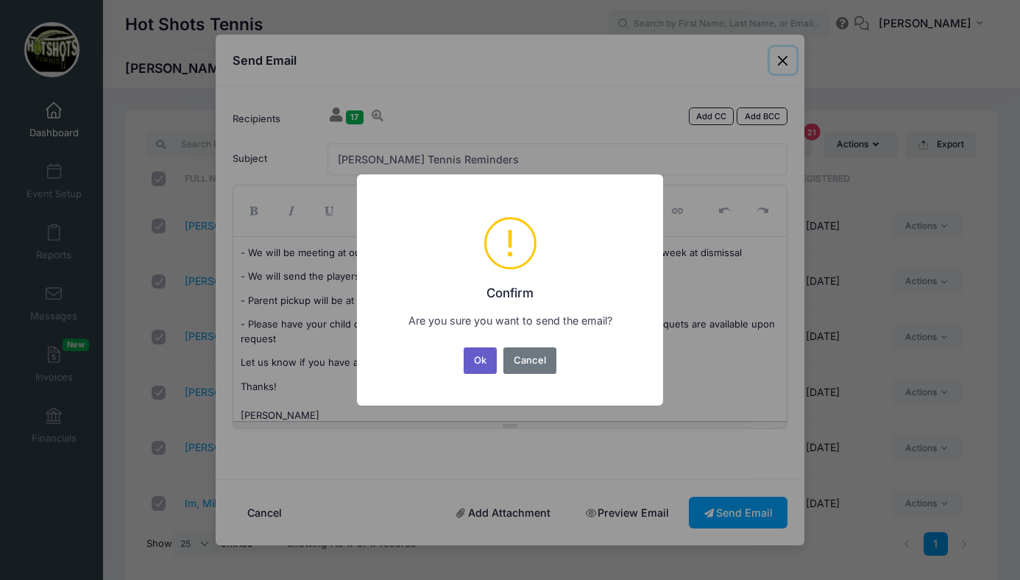
click at [480, 355] on button "Ok" at bounding box center [481, 361] width 34 height 27
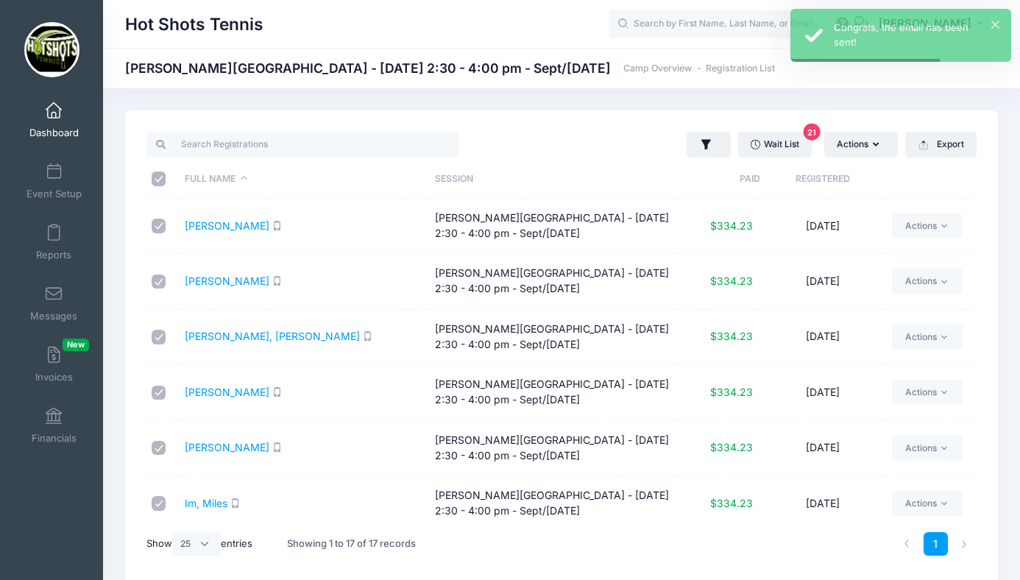
click at [54, 116] on span at bounding box center [54, 111] width 0 height 16
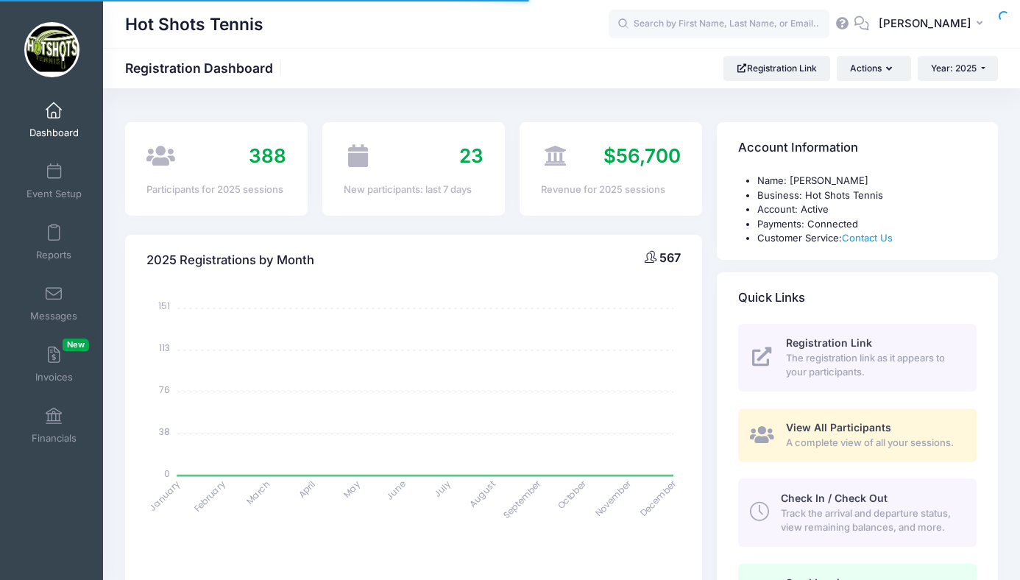
select select
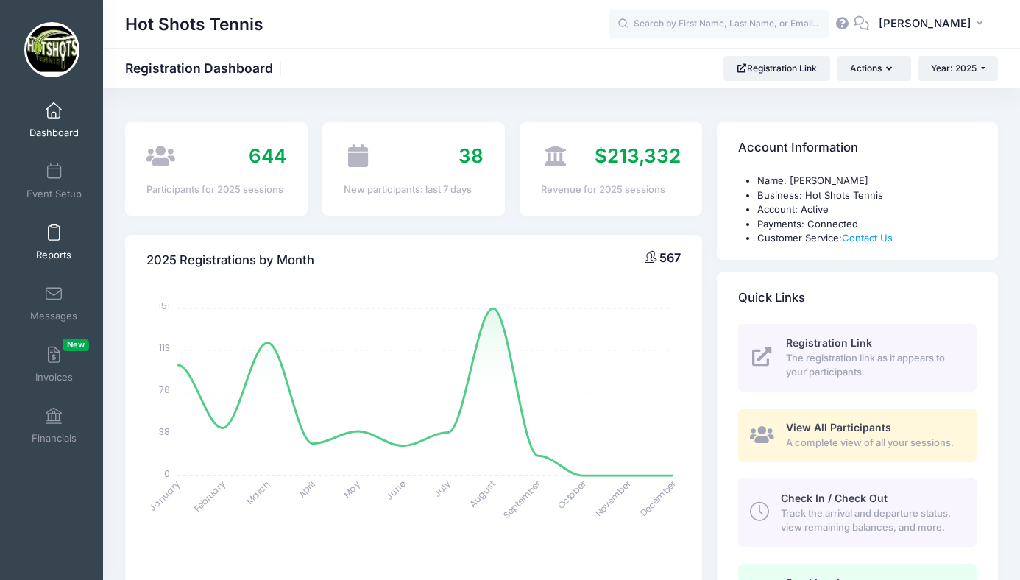
click at [56, 242] on link "Reports" at bounding box center [54, 242] width 70 height 52
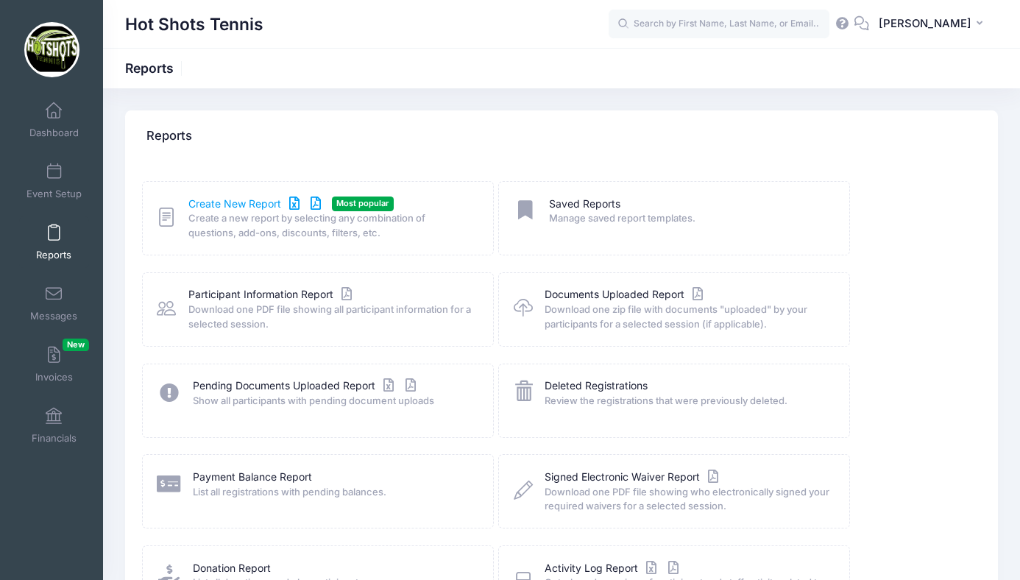
click at [249, 203] on link "Create New Report" at bounding box center [256, 204] width 137 height 15
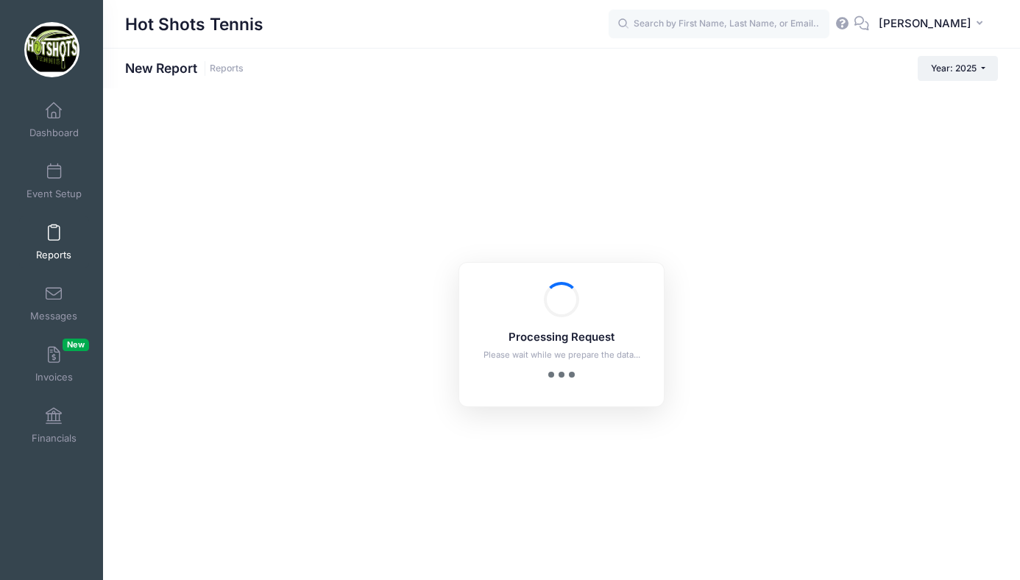
checkbox input "true"
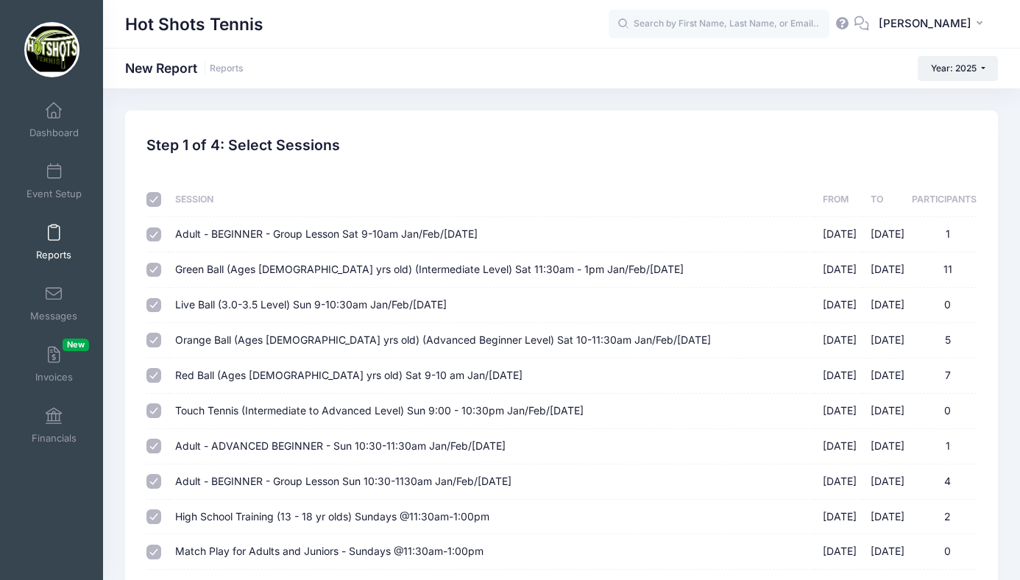
click at [155, 199] on input "checkbox" at bounding box center [154, 199] width 15 height 15
checkbox input "false"
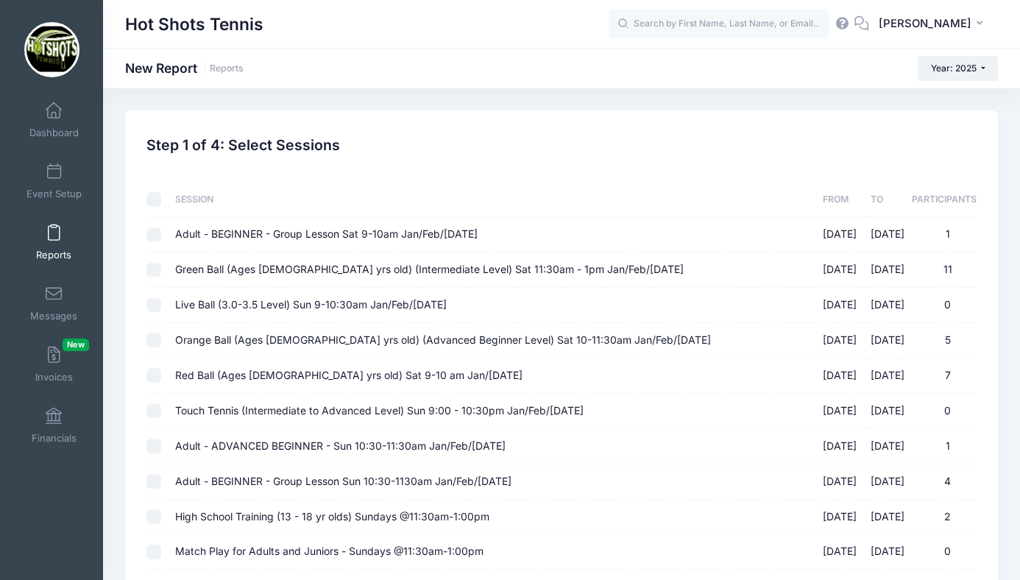
checkbox input "false"
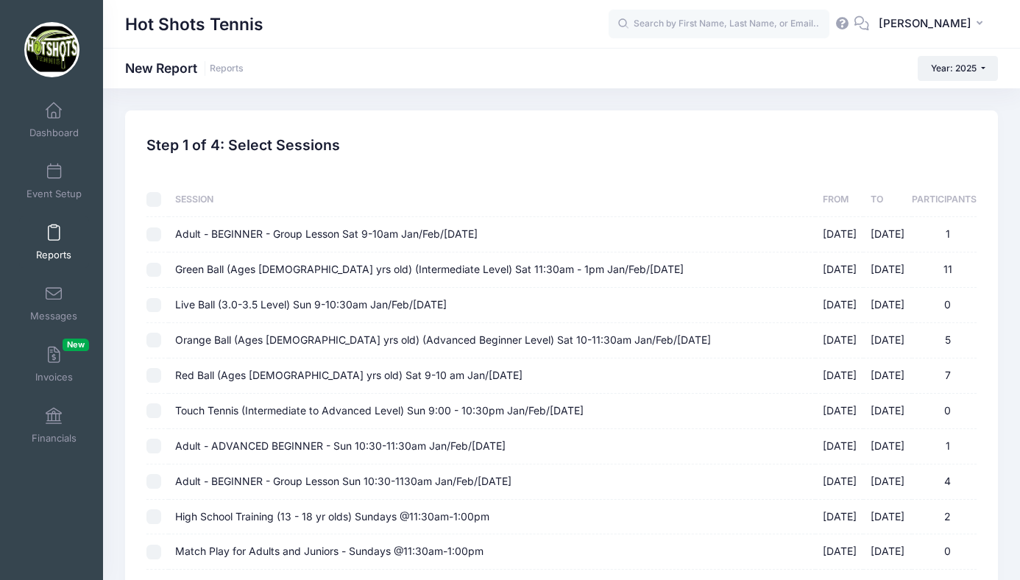
checkbox input "false"
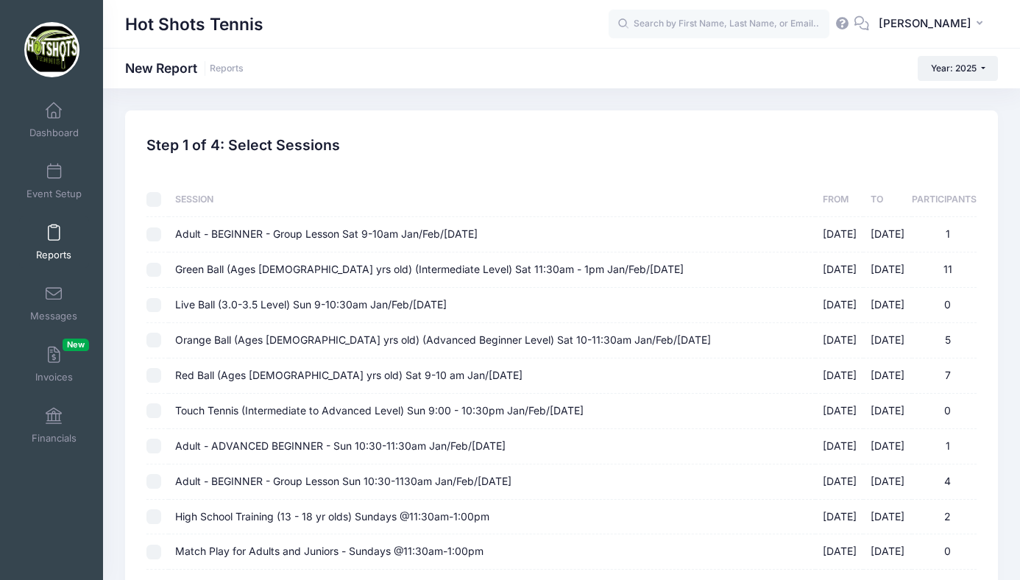
checkbox input "false"
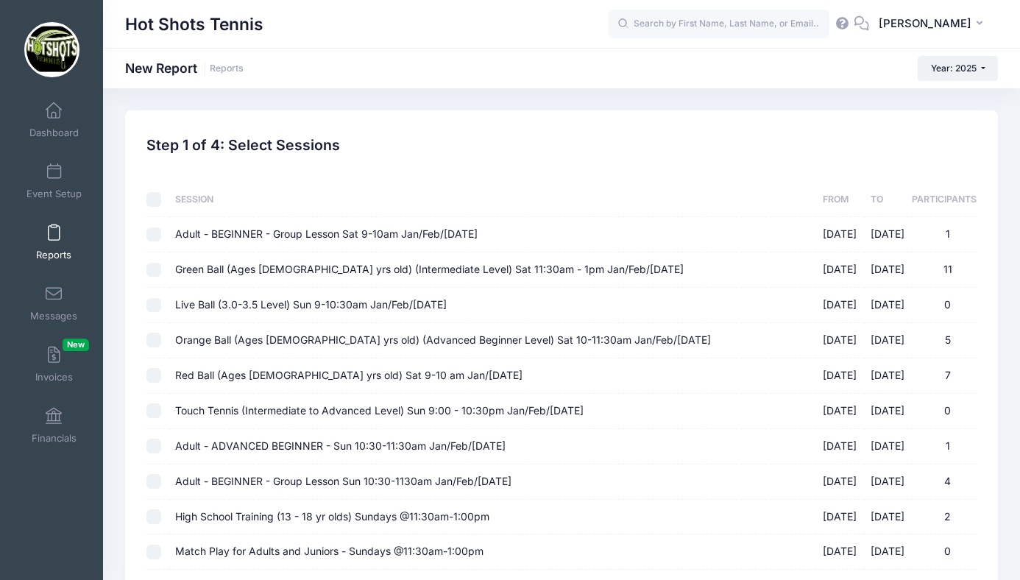
checkbox input "false"
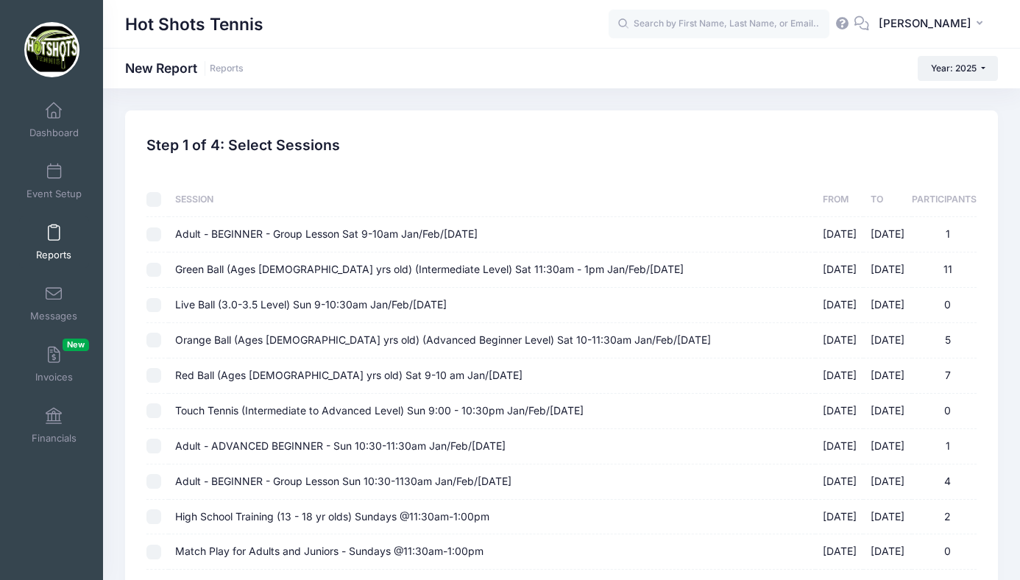
checkbox input "false"
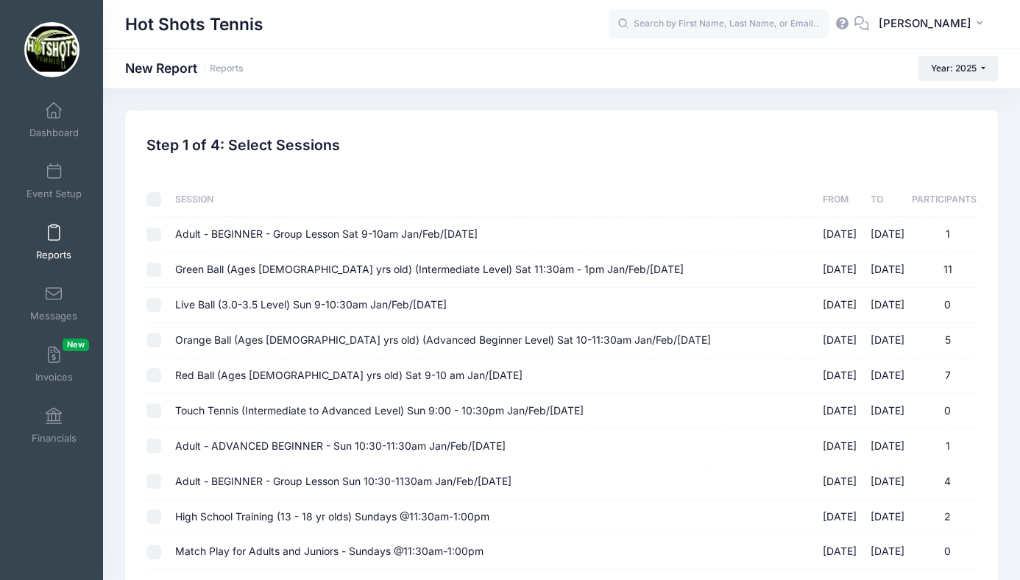
checkbox input "false"
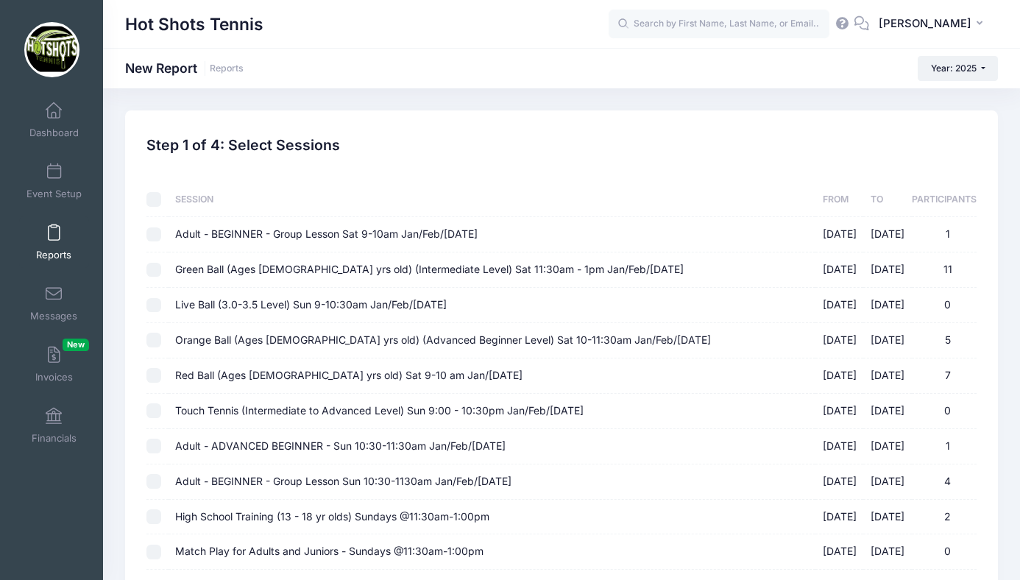
checkbox input "false"
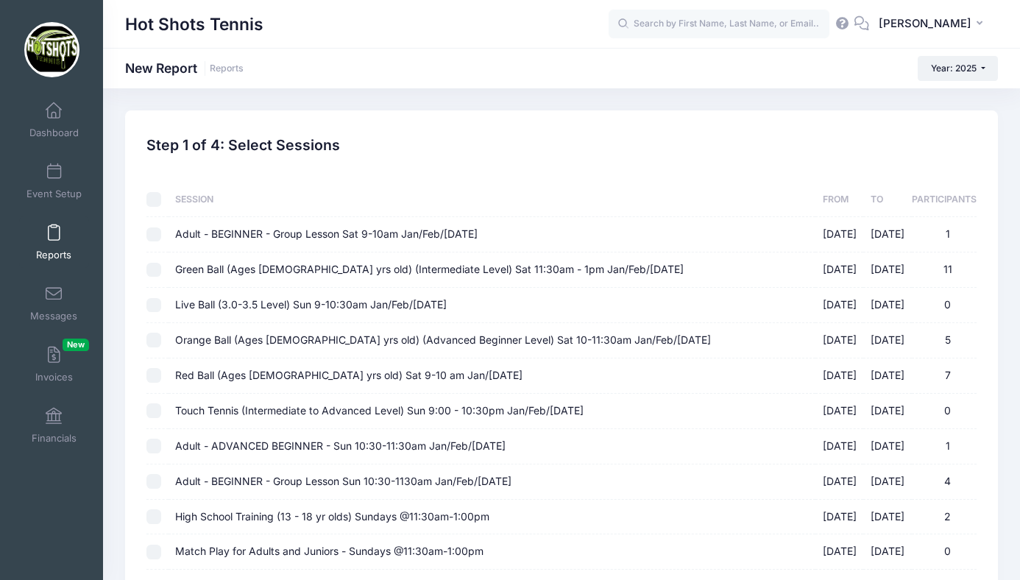
checkbox input "false"
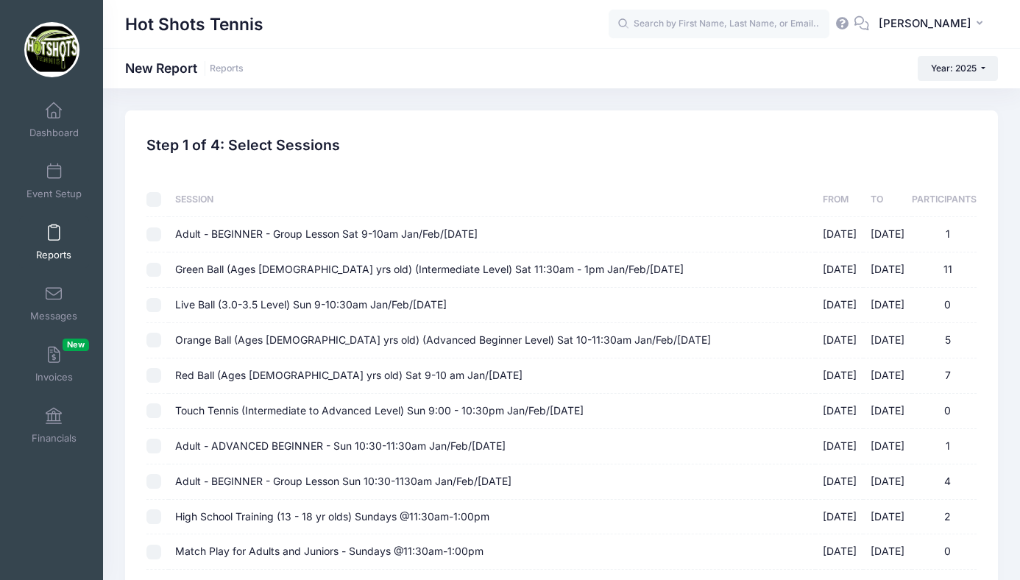
checkbox input "false"
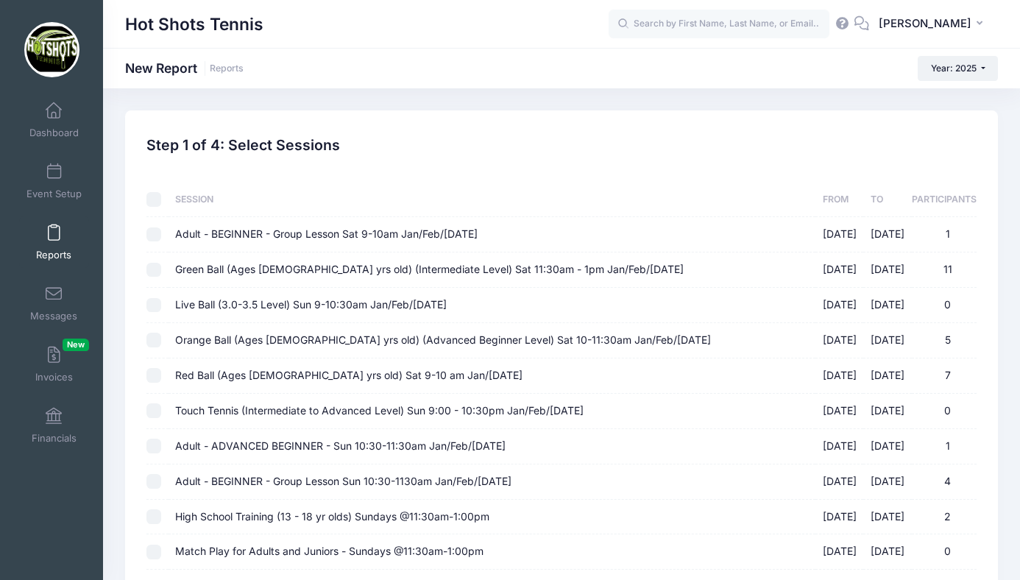
checkbox input "false"
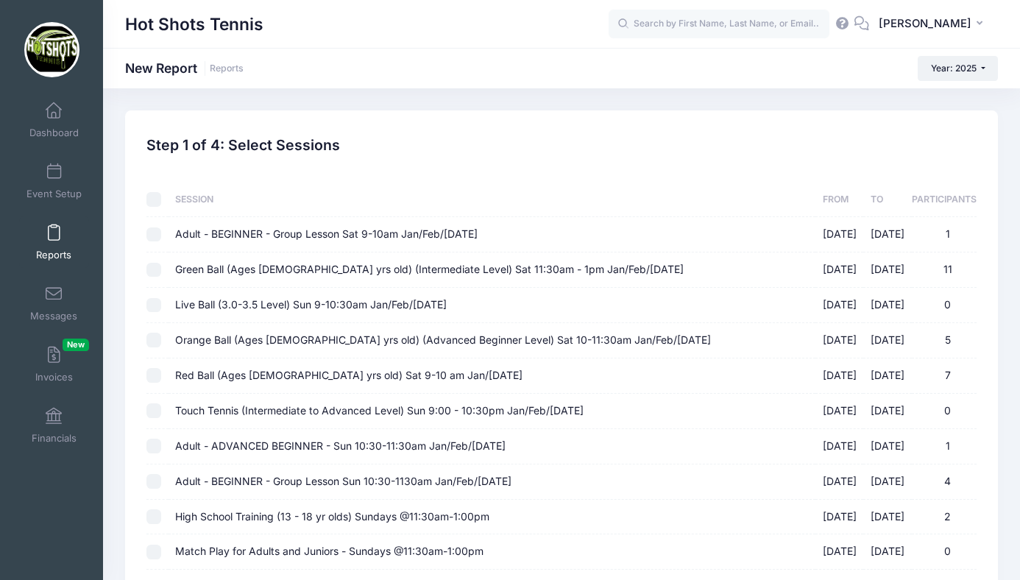
checkbox input "false"
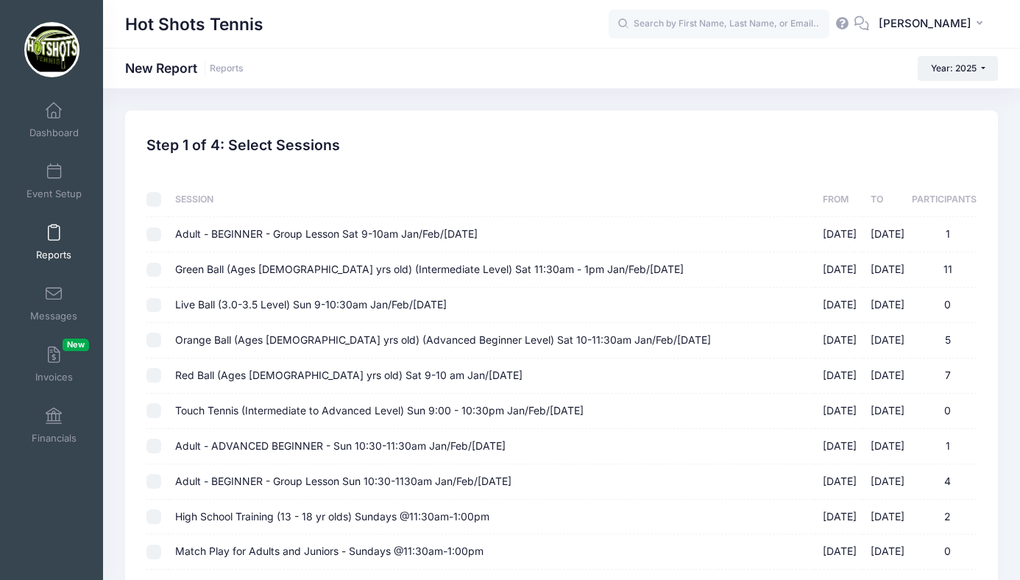
checkbox input "false"
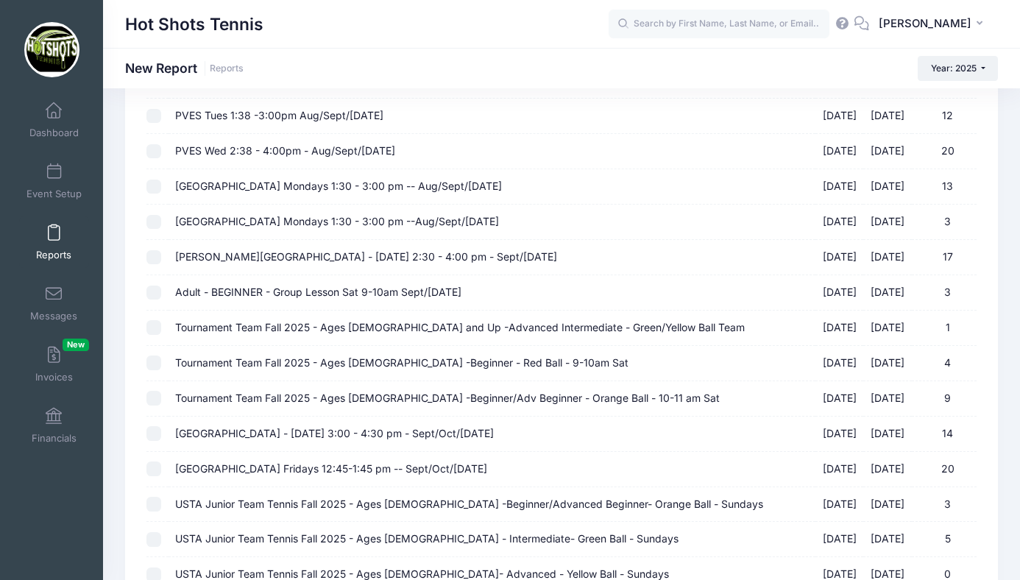
scroll to position [1531, 0]
click at [415, 257] on span "[PERSON_NAME][GEOGRAPHIC_DATA] - [DATE] 2:30 - 4:00 pm - Sept/[DATE]" at bounding box center [366, 256] width 382 height 13
click at [161, 257] on input "Braddock Elementary - Wednesday 2:30 - 4:00 pm - Sept/Oct 2025 09/03/2025 - 10/…" at bounding box center [154, 257] width 15 height 15
checkbox input "true"
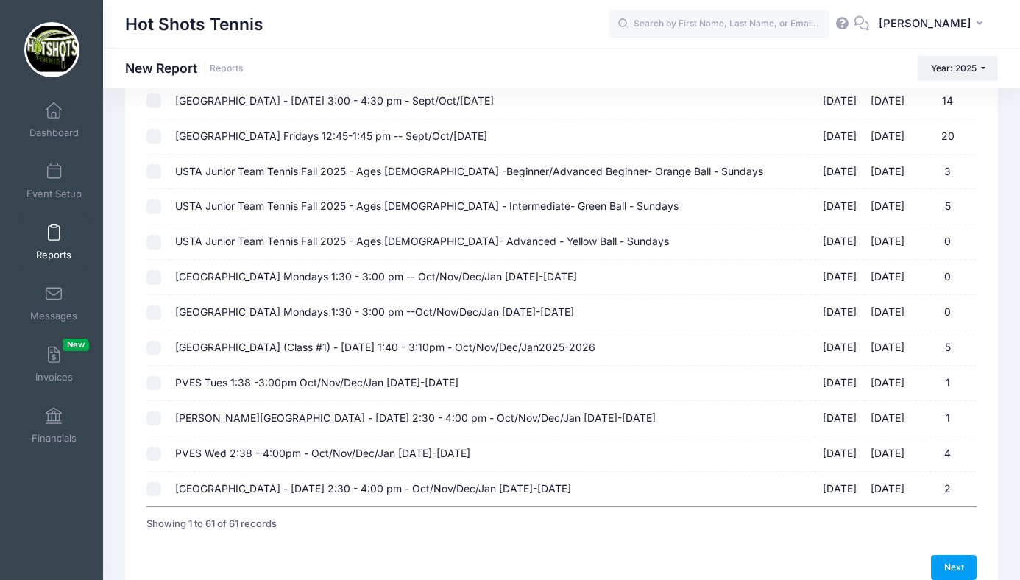
scroll to position [1939, 0]
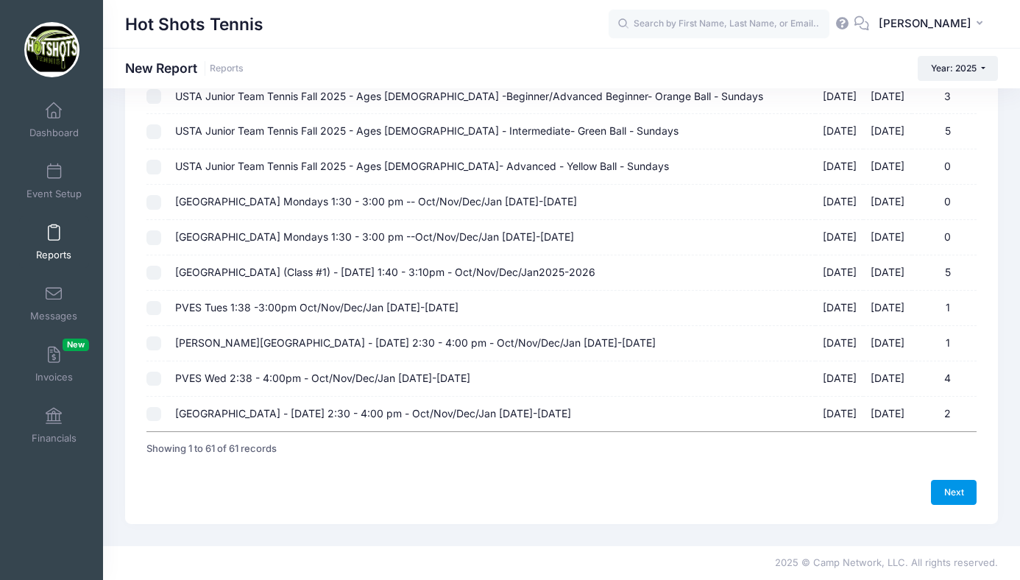
click at [947, 493] on link "Next" at bounding box center [954, 492] width 46 height 25
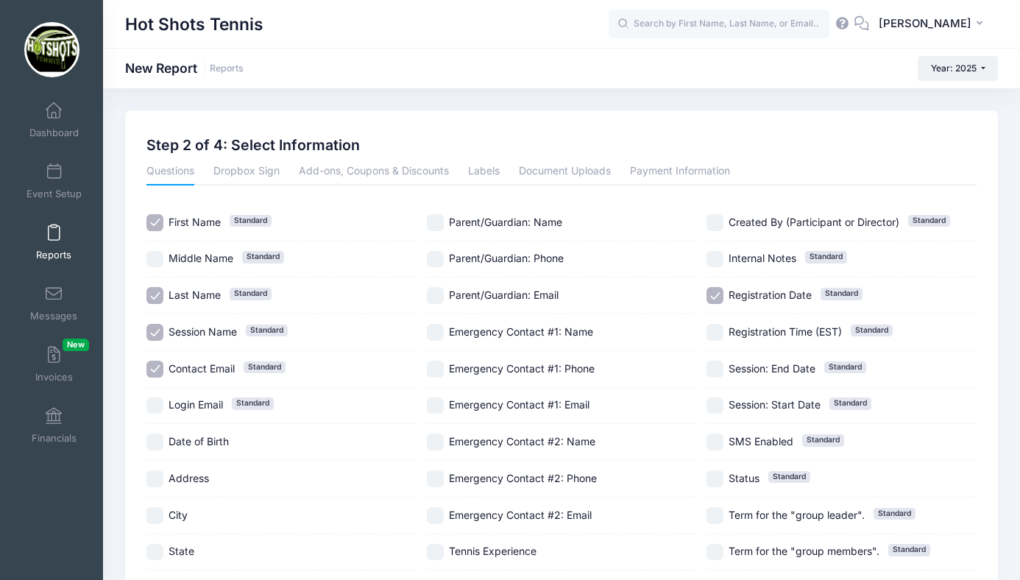
click at [152, 330] on input "Session Name Standard" at bounding box center [155, 332] width 17 height 17
checkbox input "false"
click at [437, 291] on input "Parent/Guardian: Email" at bounding box center [435, 295] width 17 height 17
checkbox input "true"
click at [434, 260] on input "Parent/Guardian: Phone" at bounding box center [435, 259] width 17 height 17
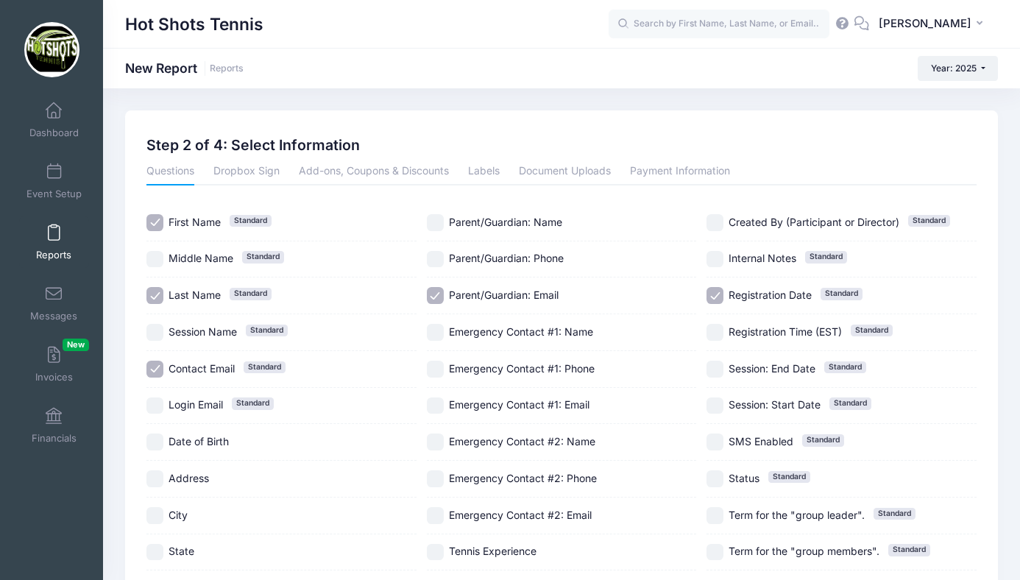
checkbox input "true"
click at [434, 289] on input "Parent/Guardian: Email" at bounding box center [435, 295] width 17 height 17
checkbox input "false"
click at [716, 292] on input "Registration Date Standard" at bounding box center [715, 295] width 17 height 17
checkbox input "false"
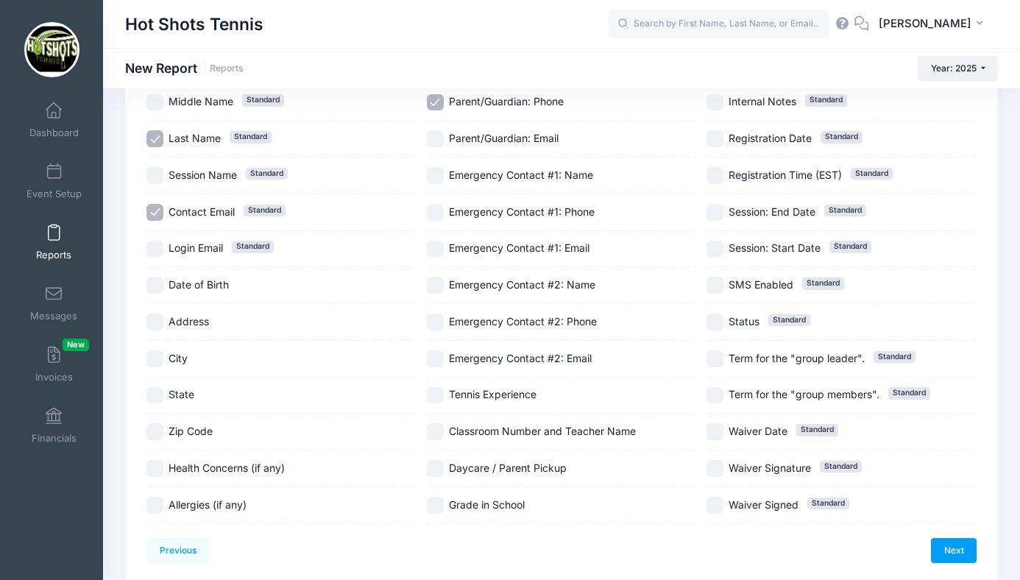
scroll to position [158, 0]
click at [153, 286] on input "Date of Birth" at bounding box center [155, 283] width 17 height 17
checkbox input "true"
click at [434, 501] on input "Grade in School" at bounding box center [435, 503] width 17 height 17
checkbox input "true"
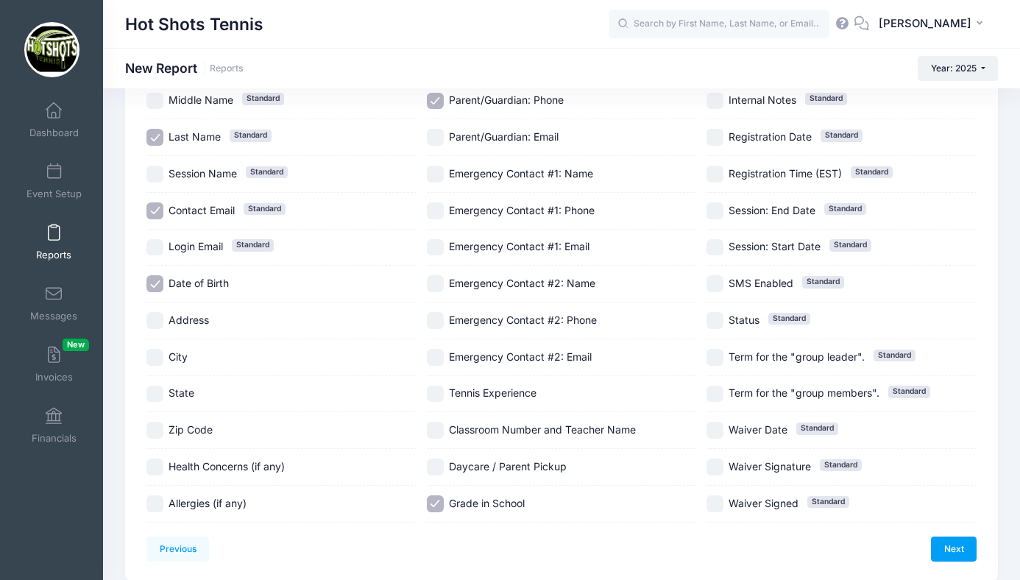
click at [434, 466] on input "Daycare / Parent Pickup" at bounding box center [435, 467] width 17 height 17
checkbox input "true"
click at [434, 431] on input "Classroom Number and Teacher Name" at bounding box center [435, 430] width 17 height 17
checkbox input "true"
click at [441, 388] on input "Tennis Experience" at bounding box center [435, 394] width 17 height 17
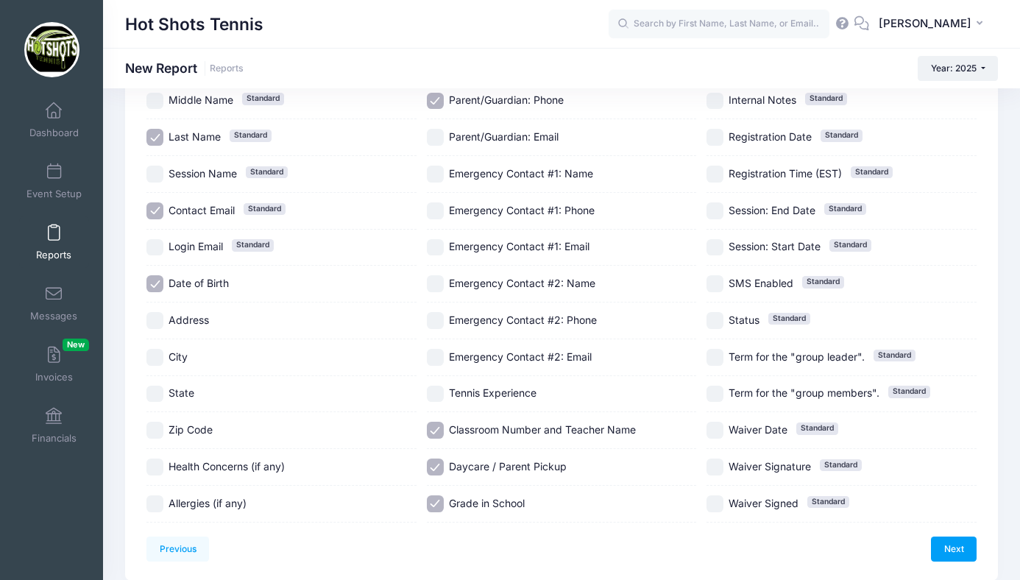
checkbox input "true"
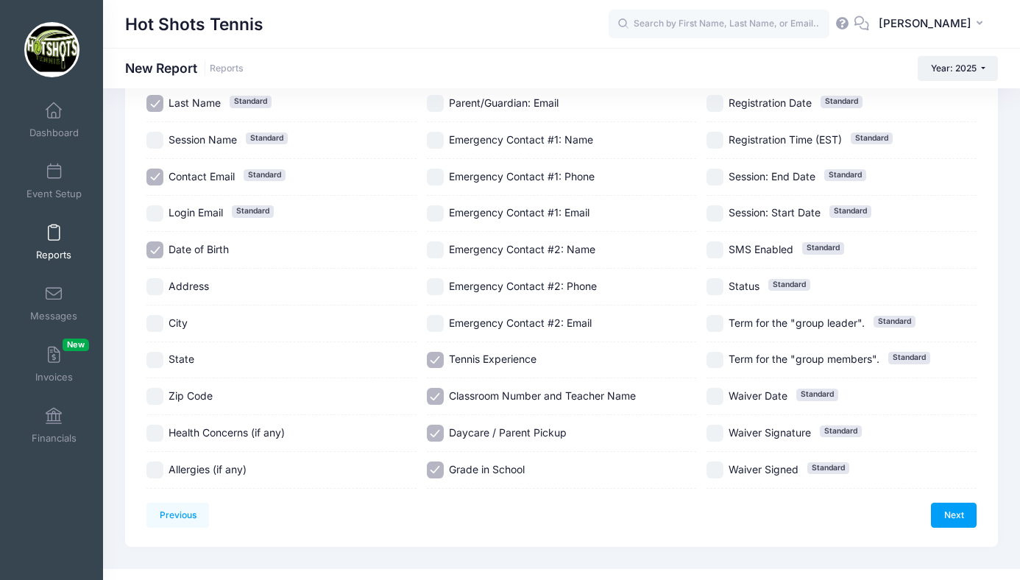
scroll to position [193, 0]
click at [953, 511] on link "Next" at bounding box center [954, 514] width 46 height 25
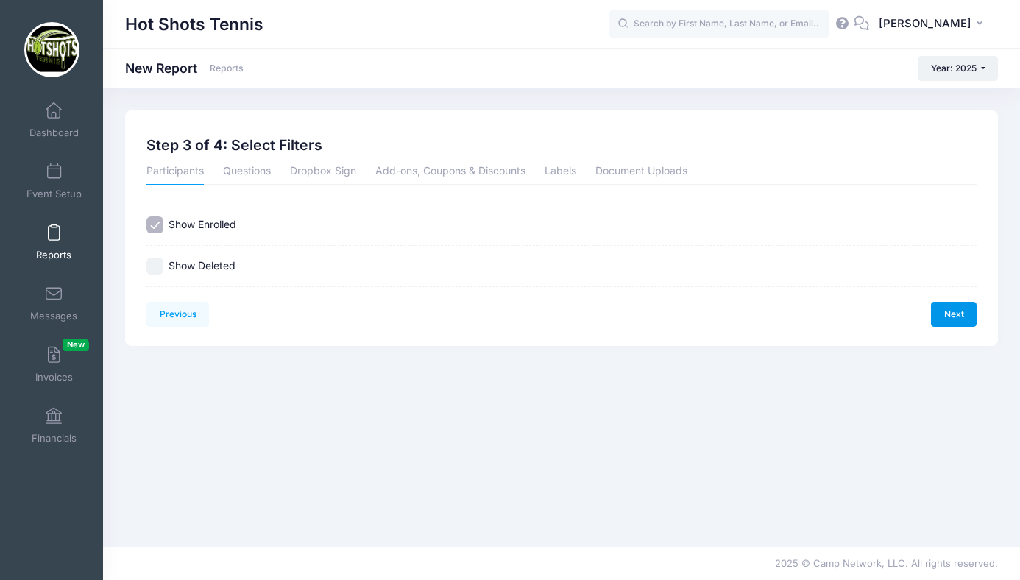
scroll to position [0, 0]
click at [945, 310] on link "Next" at bounding box center [954, 314] width 46 height 25
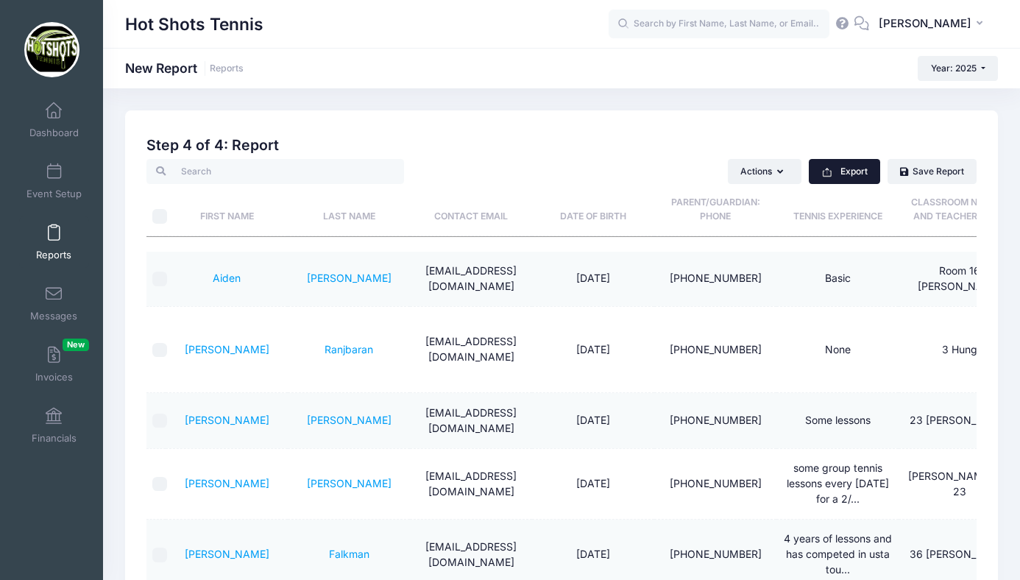
click at [852, 163] on button "Export" at bounding box center [844, 171] width 71 height 25
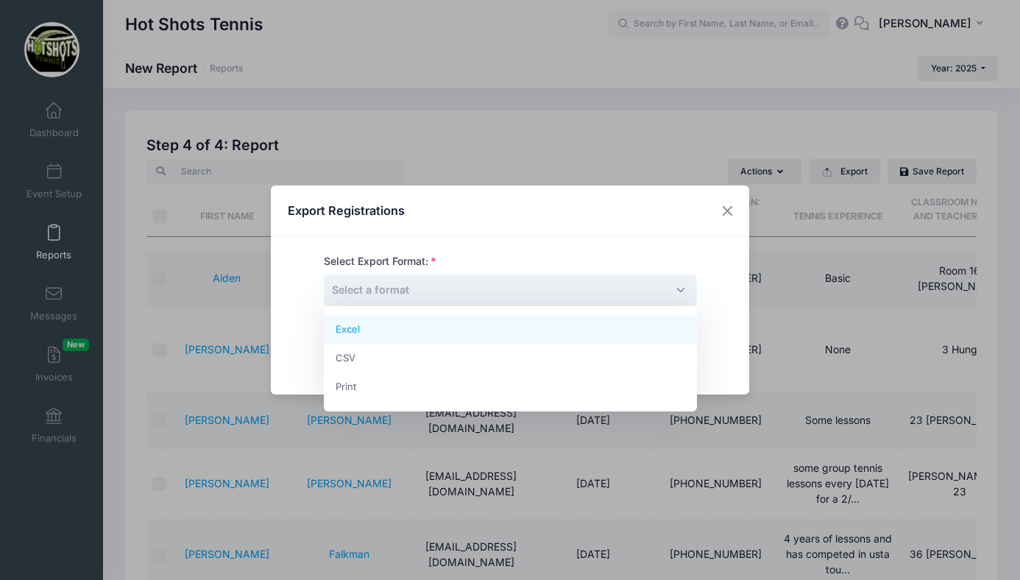
click at [621, 289] on span "Select a format" at bounding box center [510, 291] width 373 height 32
select select "excel"
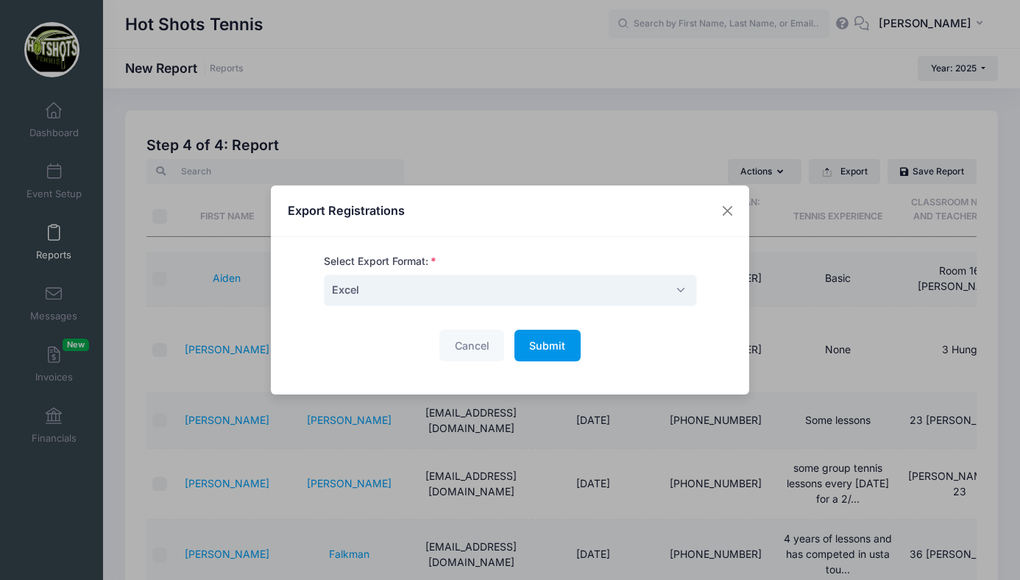
click at [553, 345] on span "Submit" at bounding box center [547, 345] width 36 height 13
